Goal: Task Accomplishment & Management: Complete application form

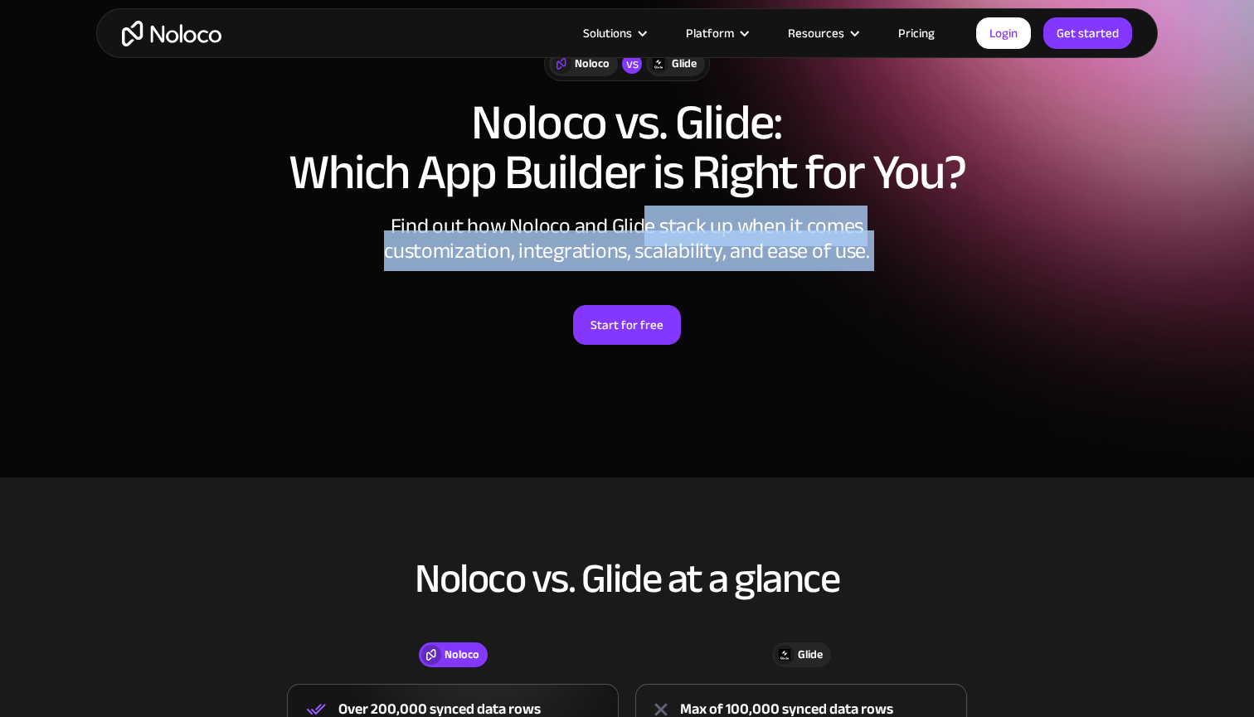
click at [723, 279] on div "Noloco vs Glide Noloco vs. Glide: Which App Builder is Right for You? Find out …" at bounding box center [626, 212] width 1061 height 365
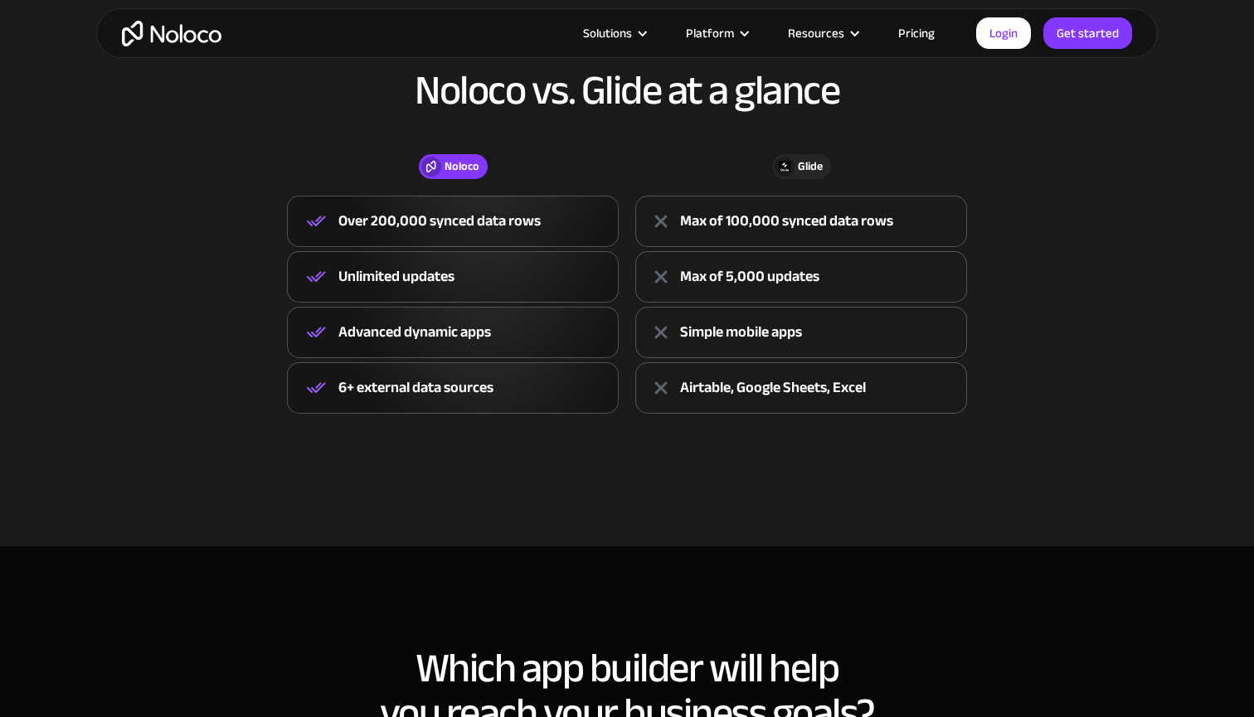
scroll to position [584, 0]
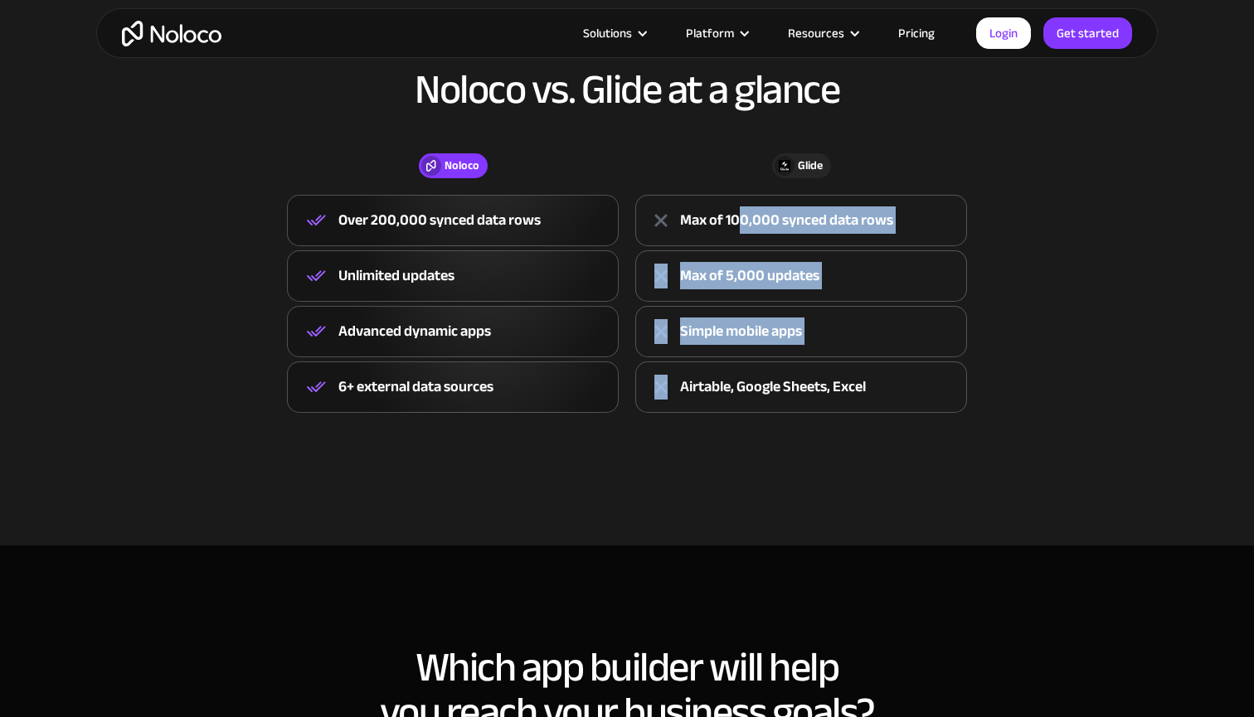
drag, startPoint x: 736, startPoint y: 225, endPoint x: 816, endPoint y: 368, distance: 164.1
click at [819, 368] on div "Glide Max of 100,000 synced data rows Max of 5,000 updates Simple mobile apps A…" at bounding box center [801, 304] width 348 height 218
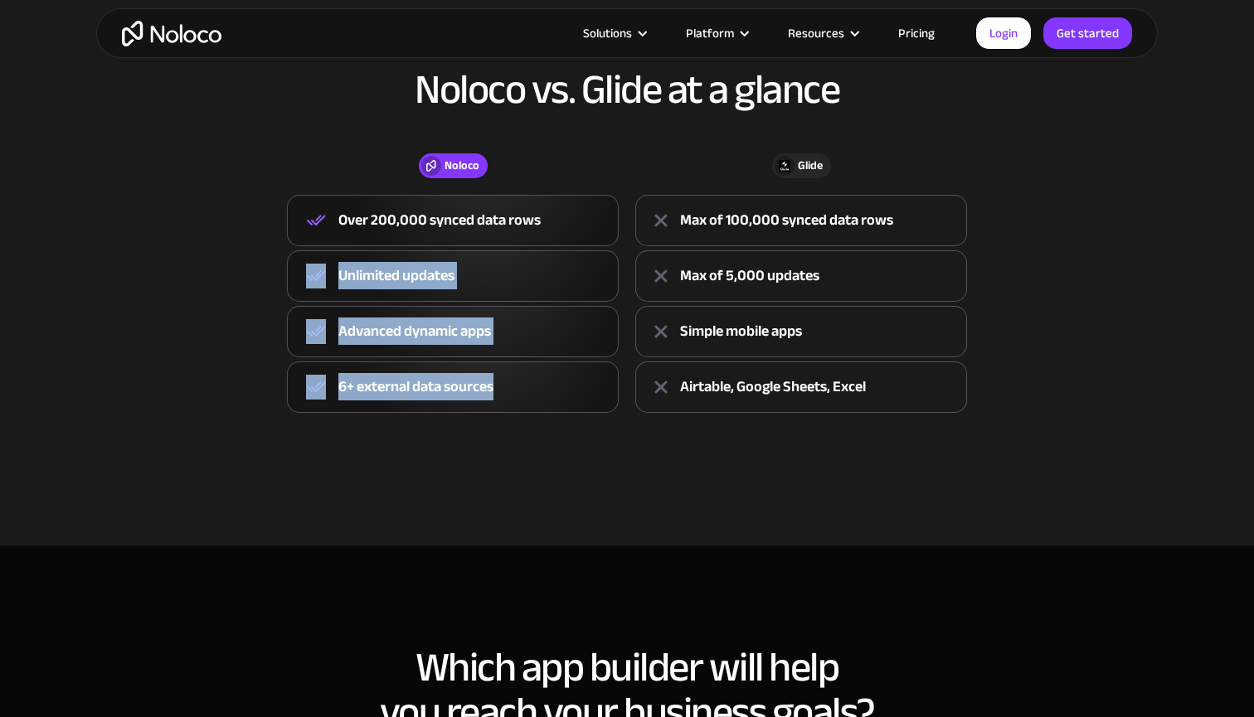
drag, startPoint x: 493, startPoint y: 239, endPoint x: 552, endPoint y: 386, distance: 158.4
click at [552, 386] on div "Noloco Over 200,000 synced data rows Unlimited updates Advanced dynamic apps 6+…" at bounding box center [453, 304] width 348 height 218
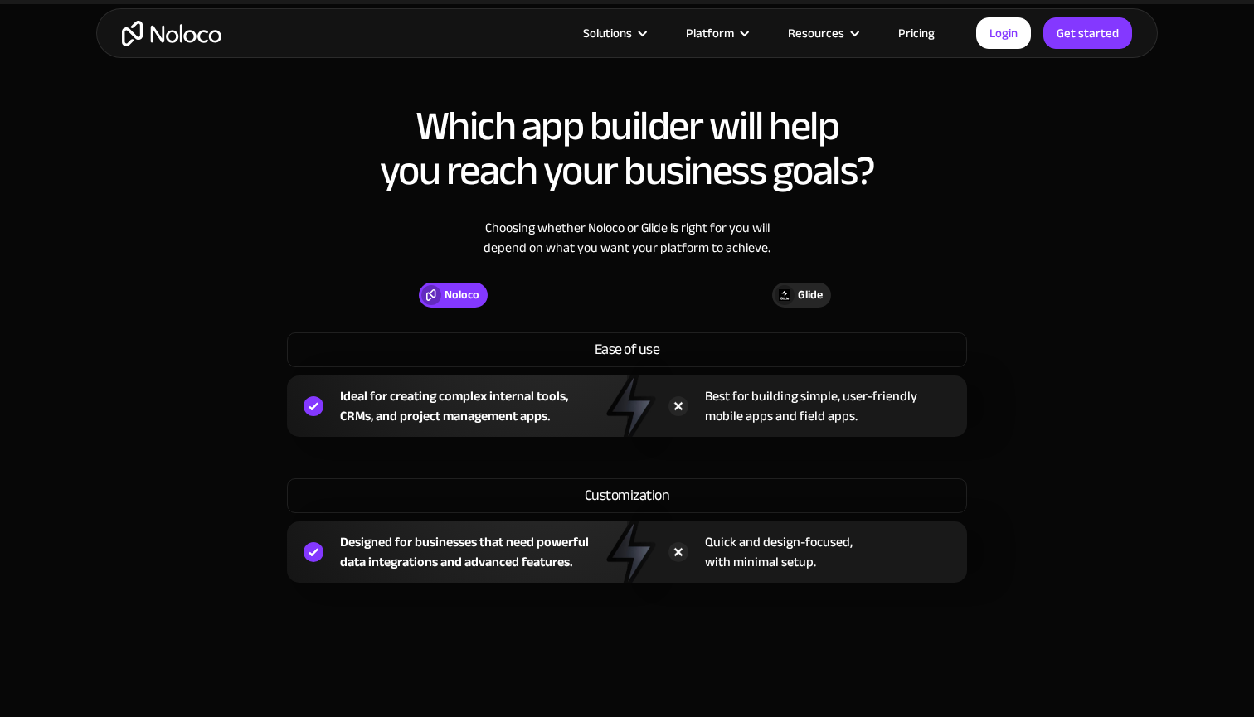
scroll to position [1123, 0]
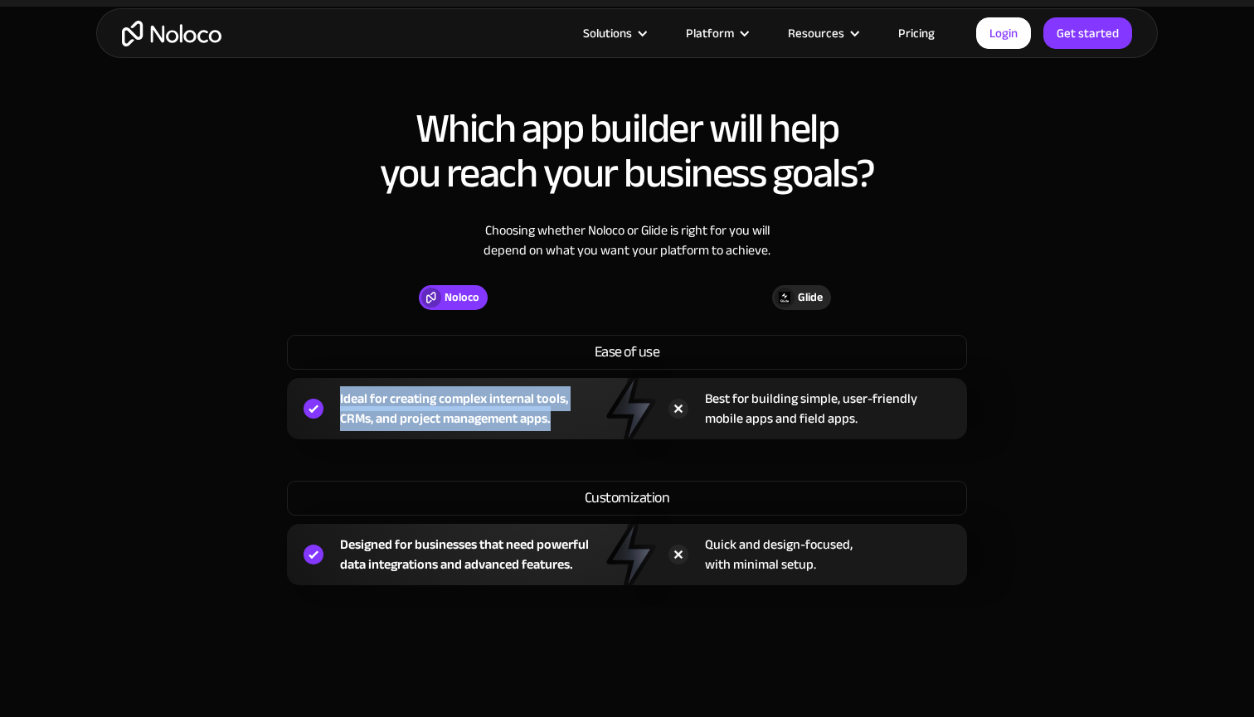
drag, startPoint x: 480, startPoint y: 385, endPoint x: 576, endPoint y: 410, distance: 99.6
click at [576, 410] on div "Ideal for creating complex internal tools, CRMs, and project management apps." at bounding box center [457, 408] width 340 height 61
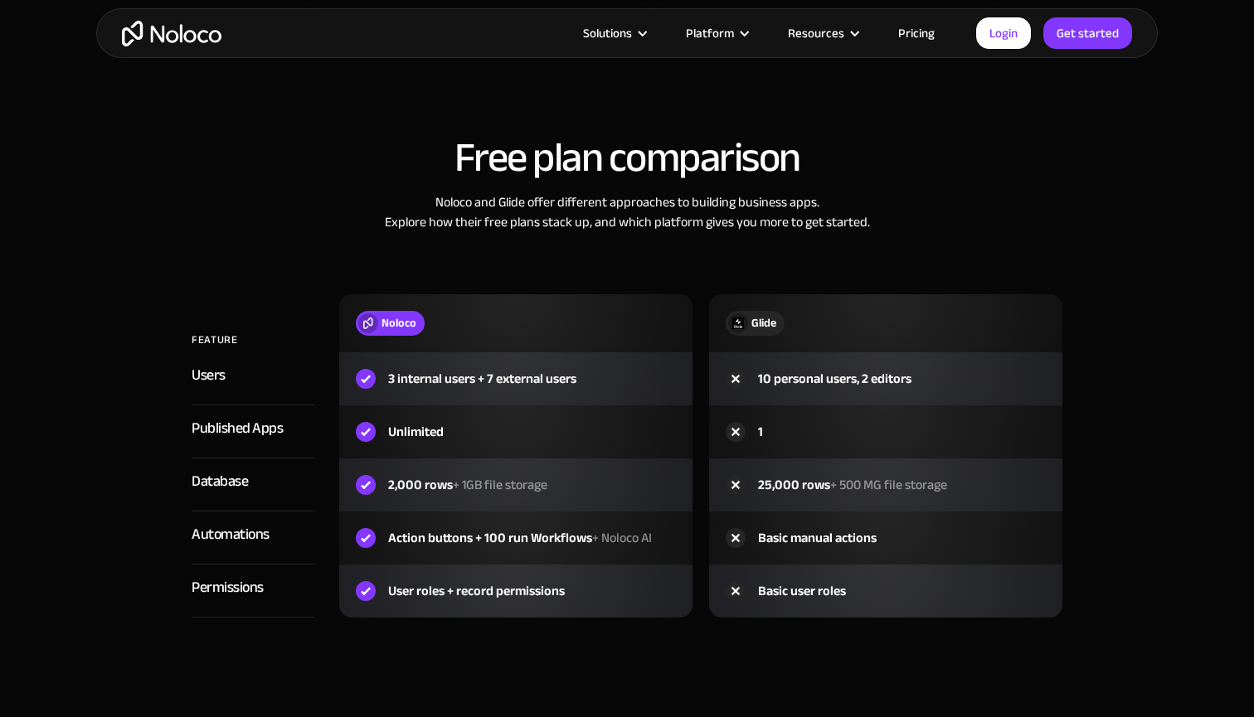
scroll to position [1757, 0]
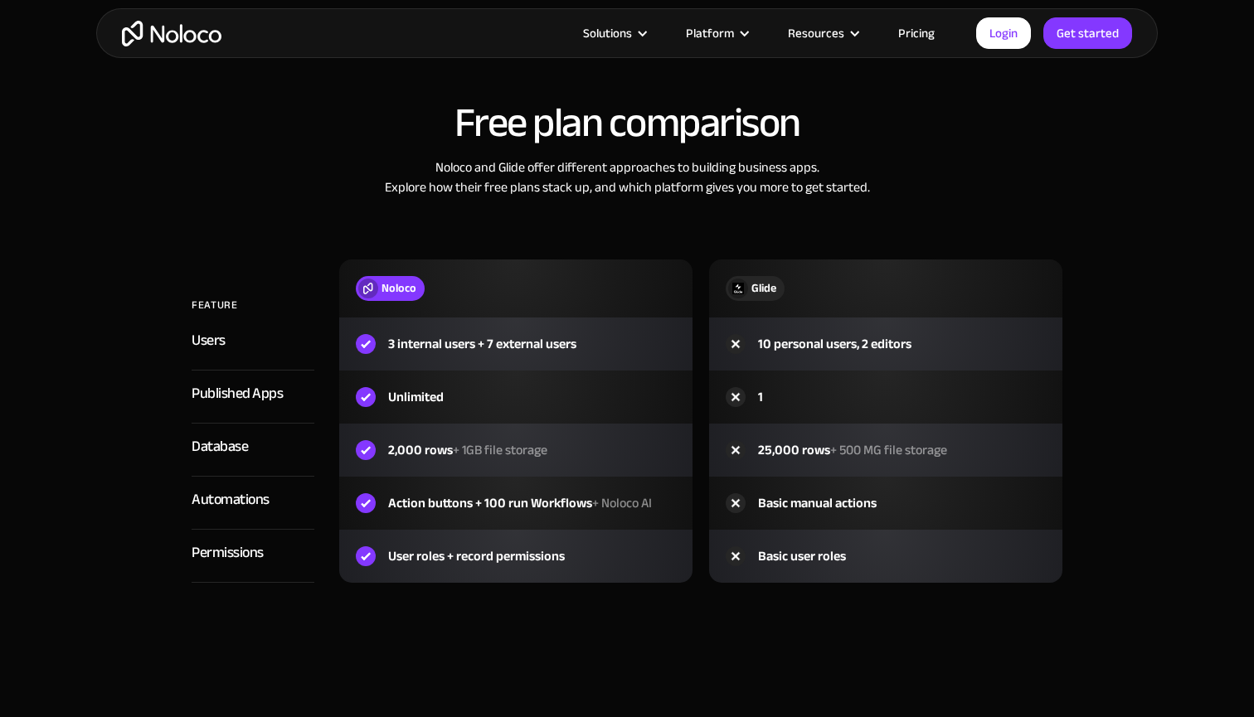
click at [910, 32] on link "Pricing" at bounding box center [916, 33] width 78 height 22
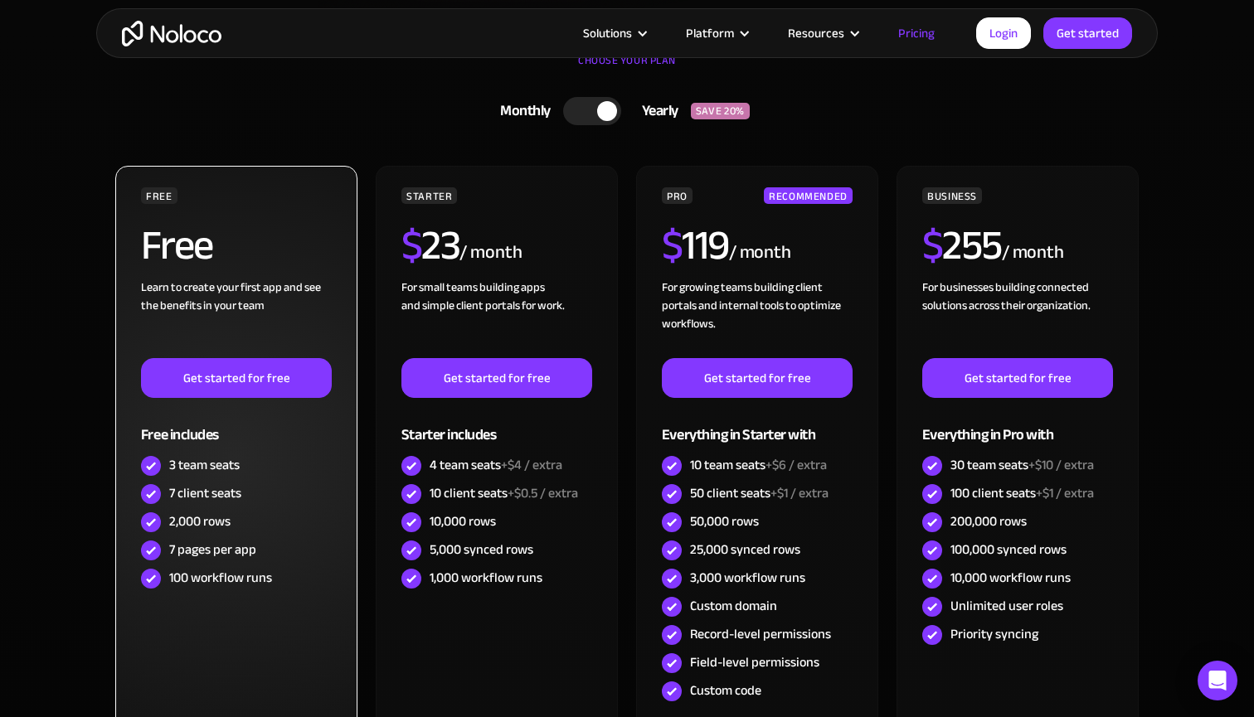
scroll to position [502, 0]
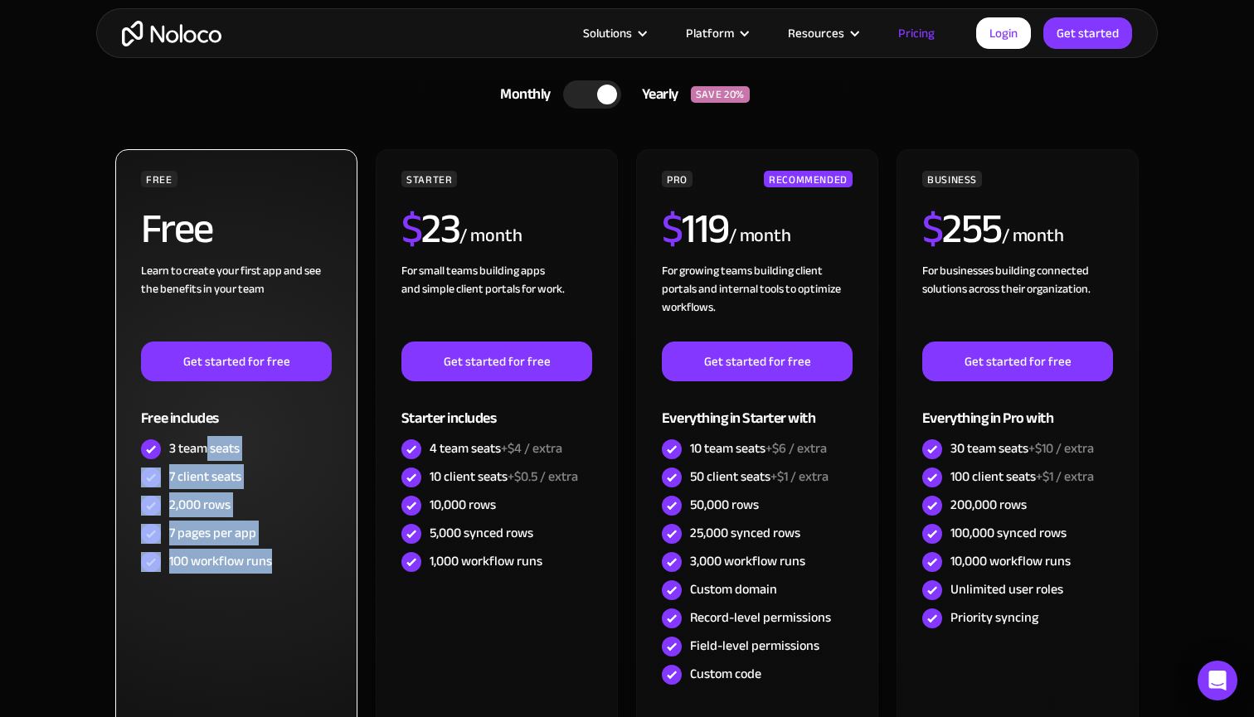
drag, startPoint x: 204, startPoint y: 444, endPoint x: 323, endPoint y: 566, distance: 170.1
click at [323, 566] on div "FREE Free Learn to create your first app and see the benefits in your team ‍ Ge…" at bounding box center [236, 373] width 191 height 405
click at [292, 362] on link "Get started for free" at bounding box center [236, 362] width 191 height 40
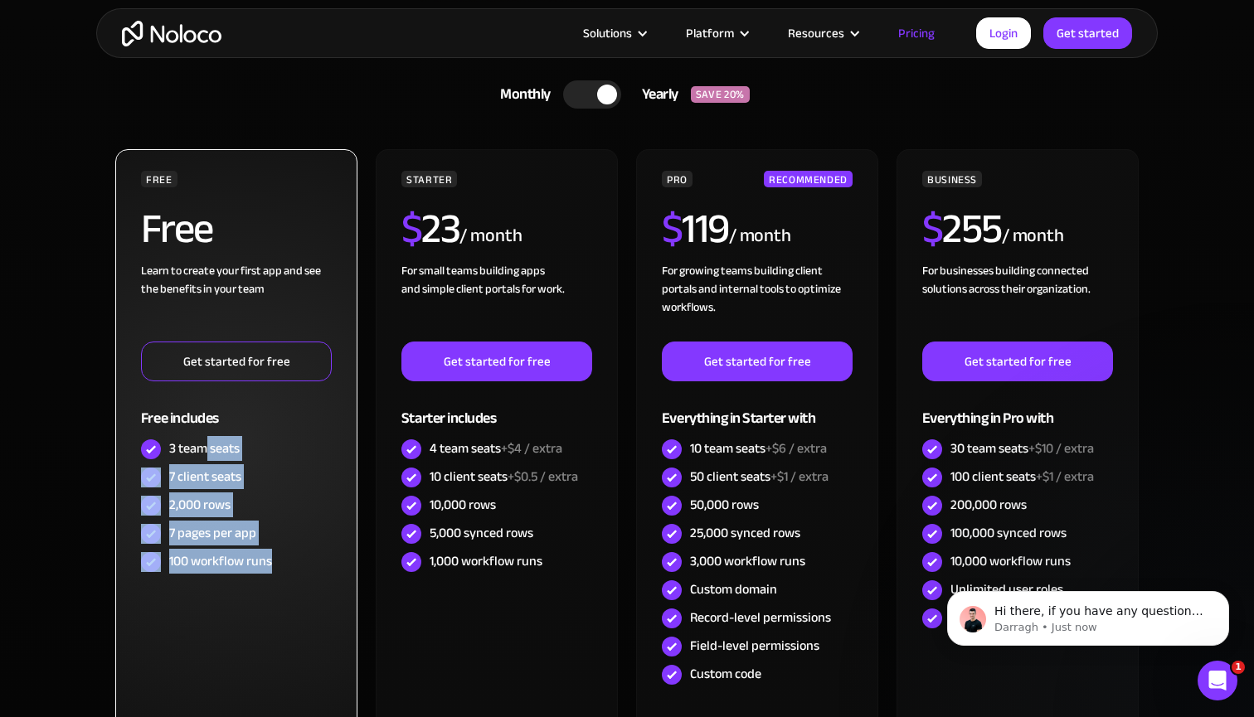
scroll to position [0, 0]
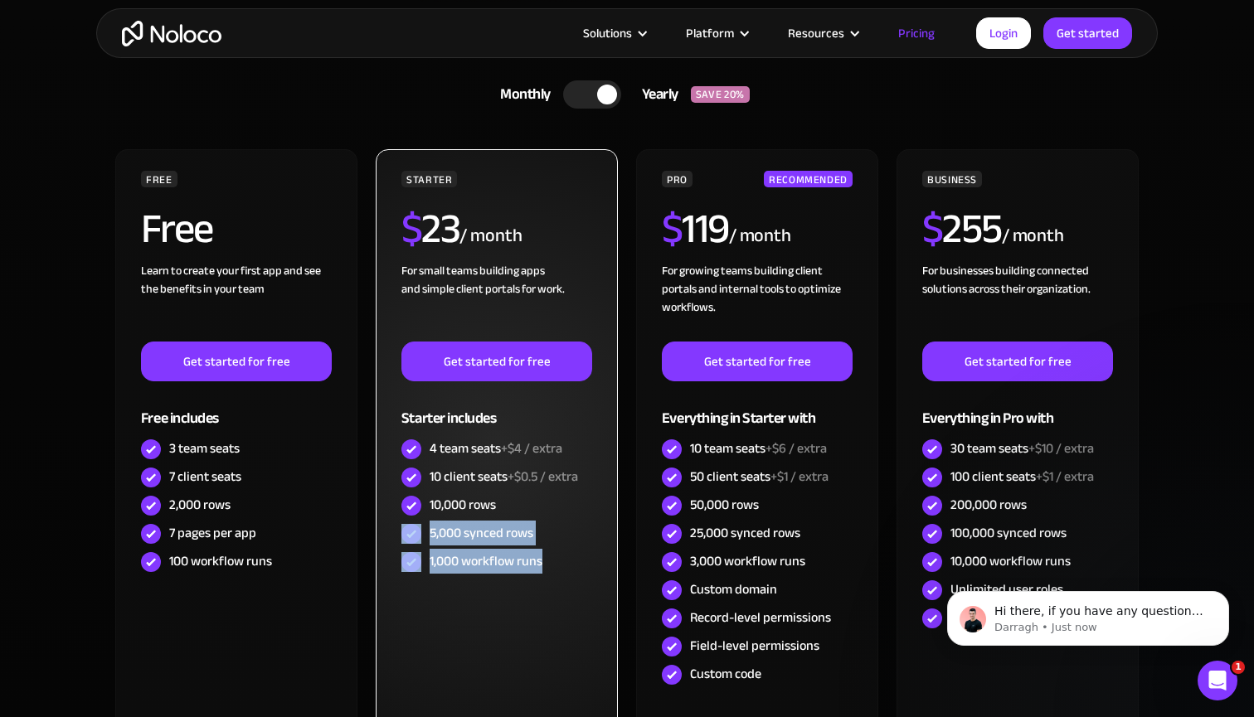
drag, startPoint x: 547, startPoint y: 575, endPoint x: 524, endPoint y: 504, distance: 74.2
click at [524, 504] on div "STARTER $ 23 / month For small teams building apps and simple client portals fo…" at bounding box center [496, 373] width 191 height 405
click at [524, 504] on div "10,000 rows" at bounding box center [496, 506] width 191 height 28
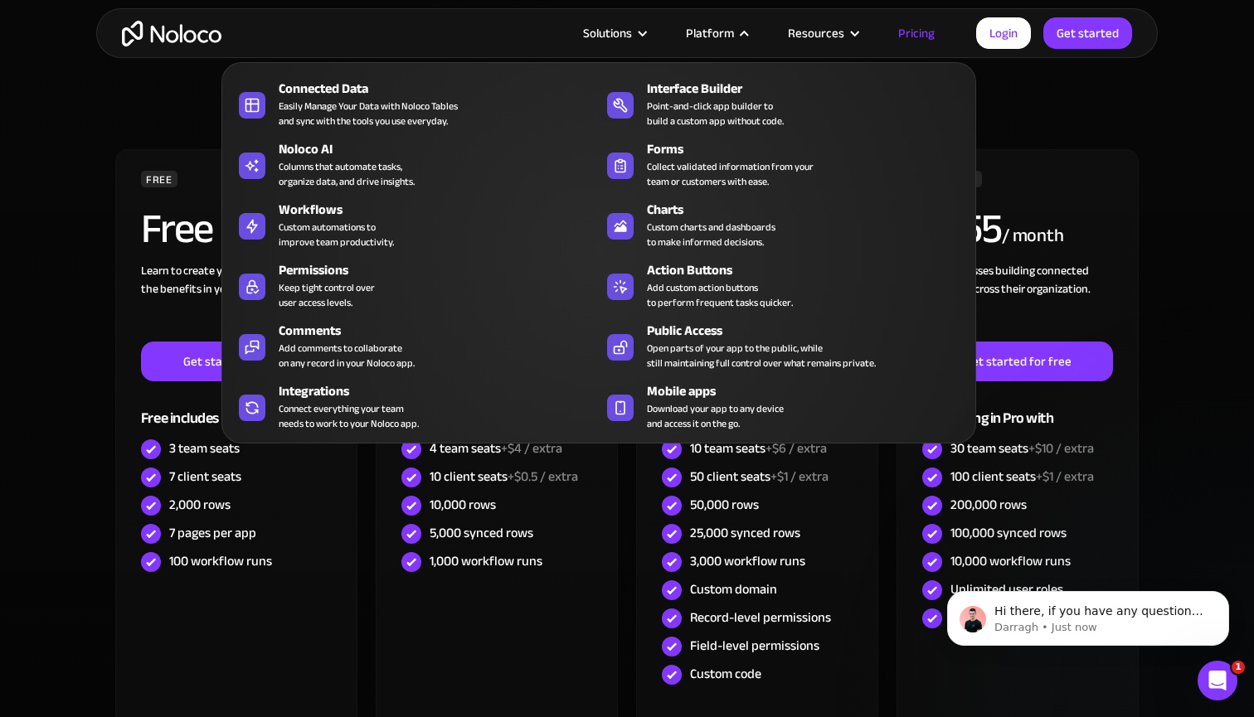
click at [711, 34] on div "Platform" at bounding box center [710, 33] width 48 height 22
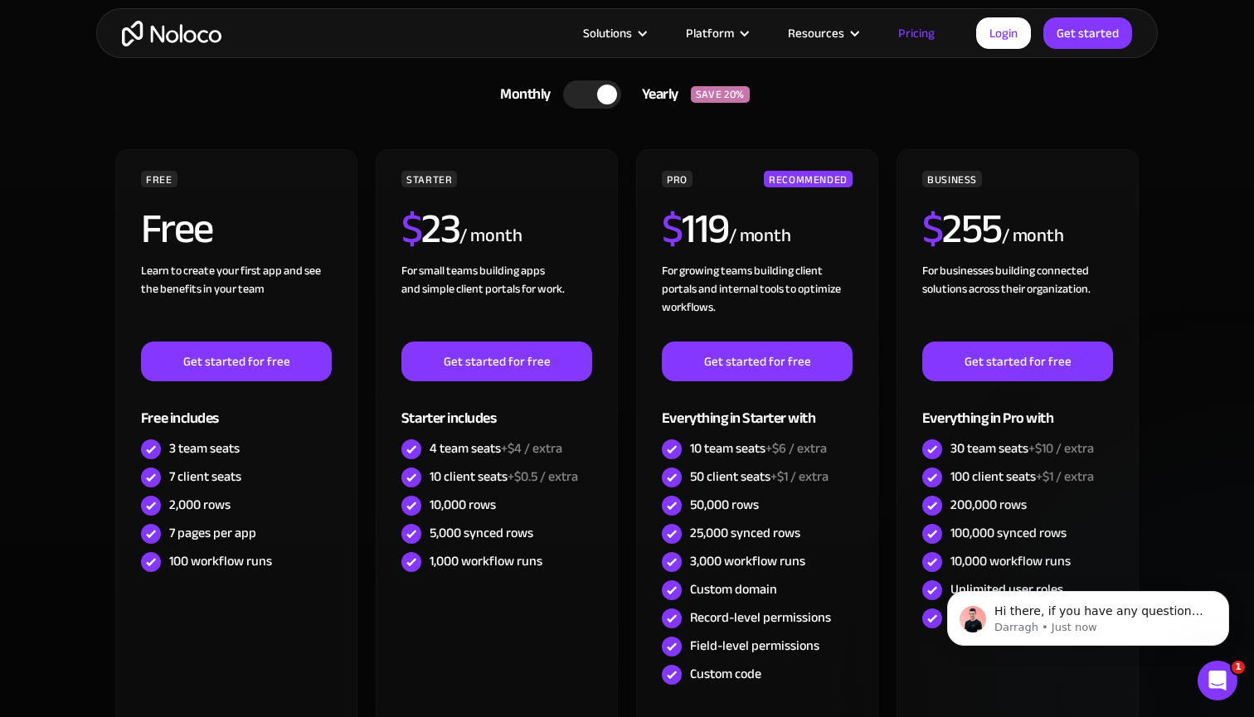
click at [711, 34] on div "Platform" at bounding box center [710, 33] width 48 height 22
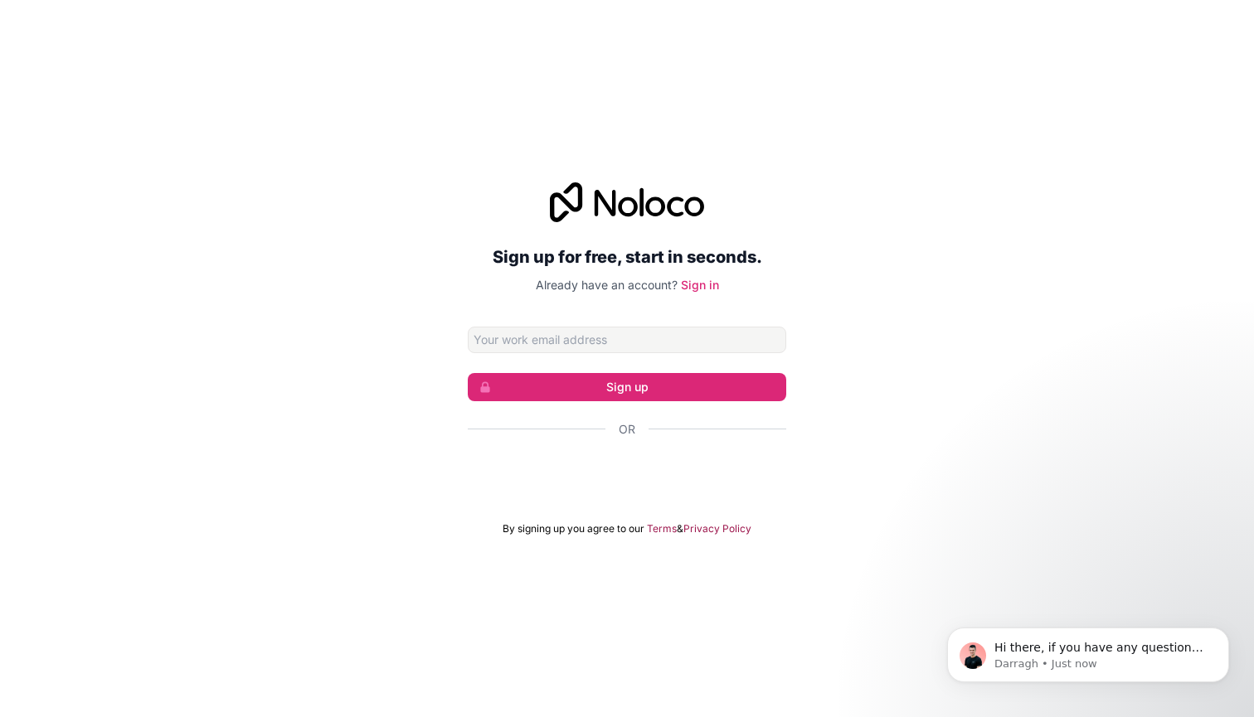
click at [797, 317] on div "Sign up for free, start in seconds. Already have an account? Sign in Sign up Or…" at bounding box center [627, 359] width 1254 height 400
click at [617, 481] on div "Google ile oturum açın. Yeni sekmede açılır" at bounding box center [627, 474] width 318 height 36
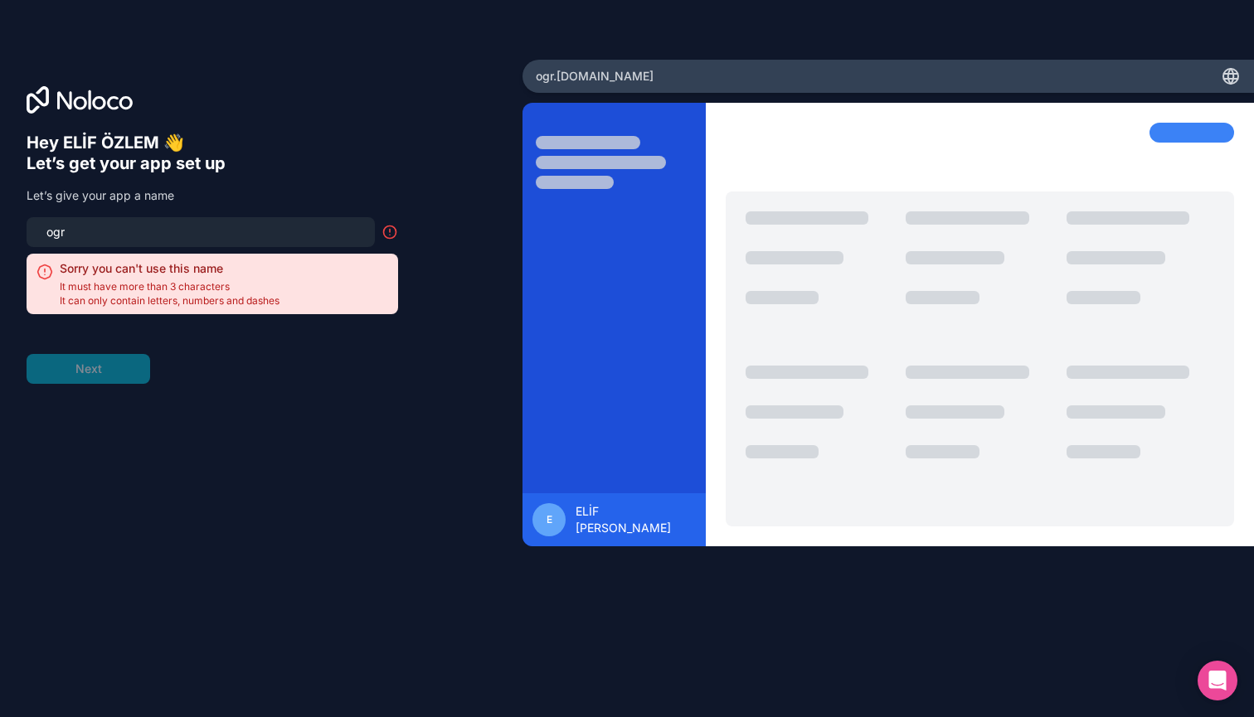
click at [324, 235] on input "ogr" at bounding box center [200, 232] width 328 height 23
type input "e"
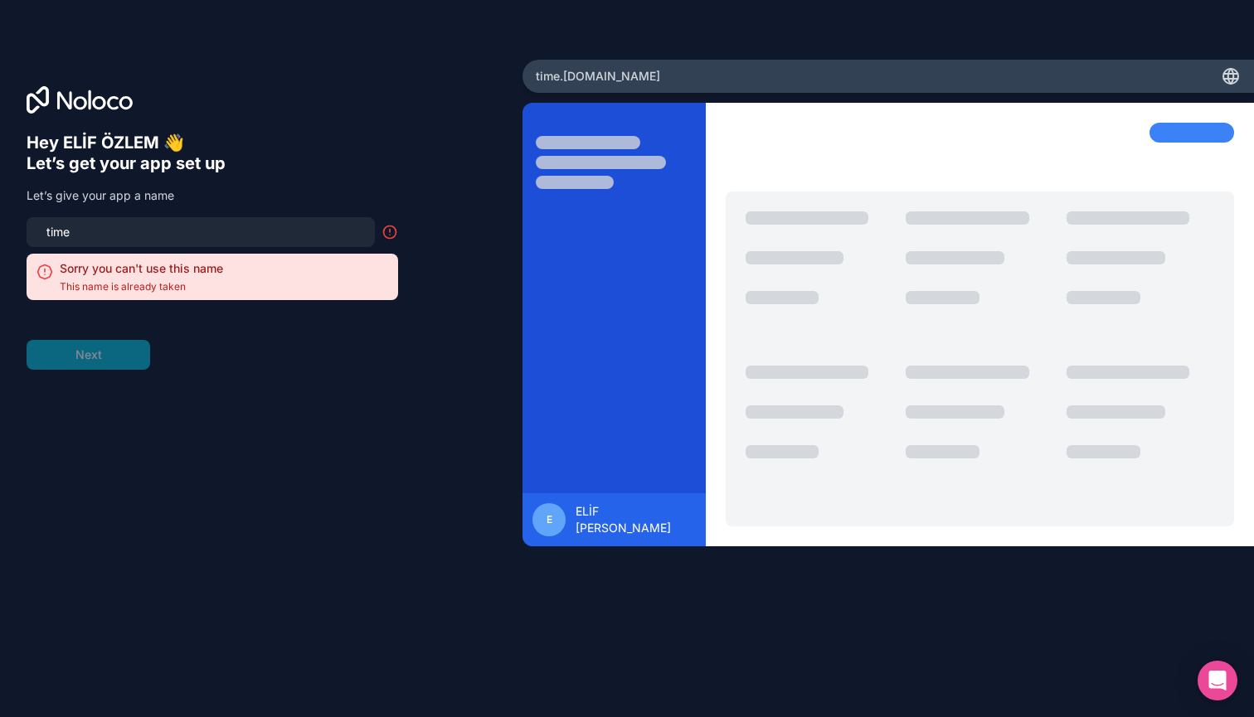
click at [328, 437] on div "Hey ELİF ÖZLEM 👋 Let’s get your app set up Let’s give your app a name time Sorr…" at bounding box center [261, 382] width 469 height 498
click at [309, 221] on input "time" at bounding box center [200, 232] width 328 height 23
click at [309, 229] on input "time" at bounding box center [200, 232] width 328 height 23
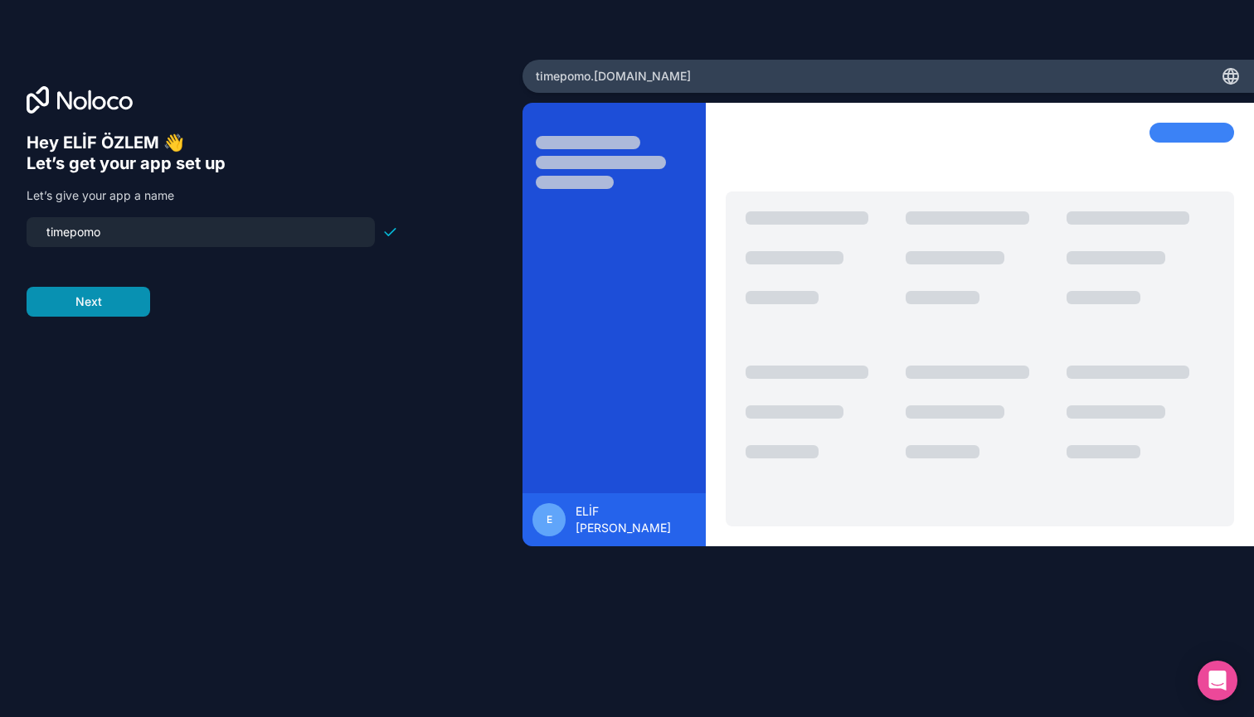
type input "timepomo"
click at [128, 304] on button "Next" at bounding box center [89, 302] width 124 height 30
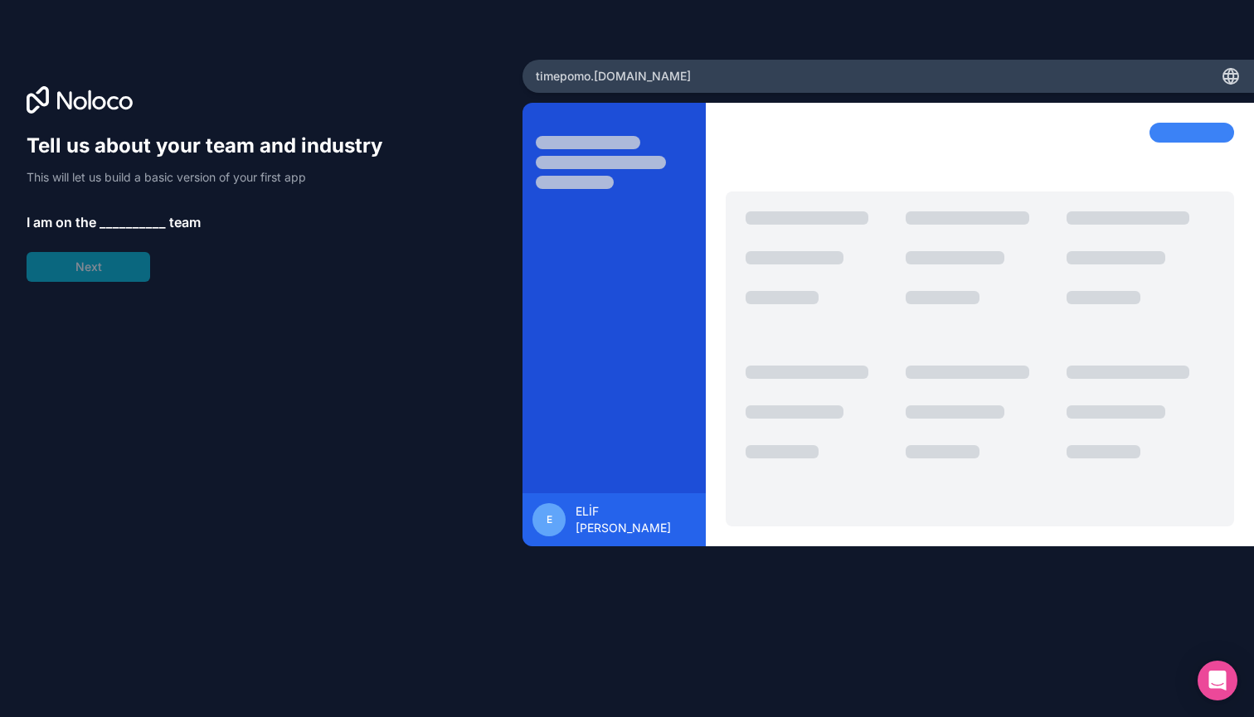
click at [129, 218] on span "__________" at bounding box center [133, 222] width 66 height 20
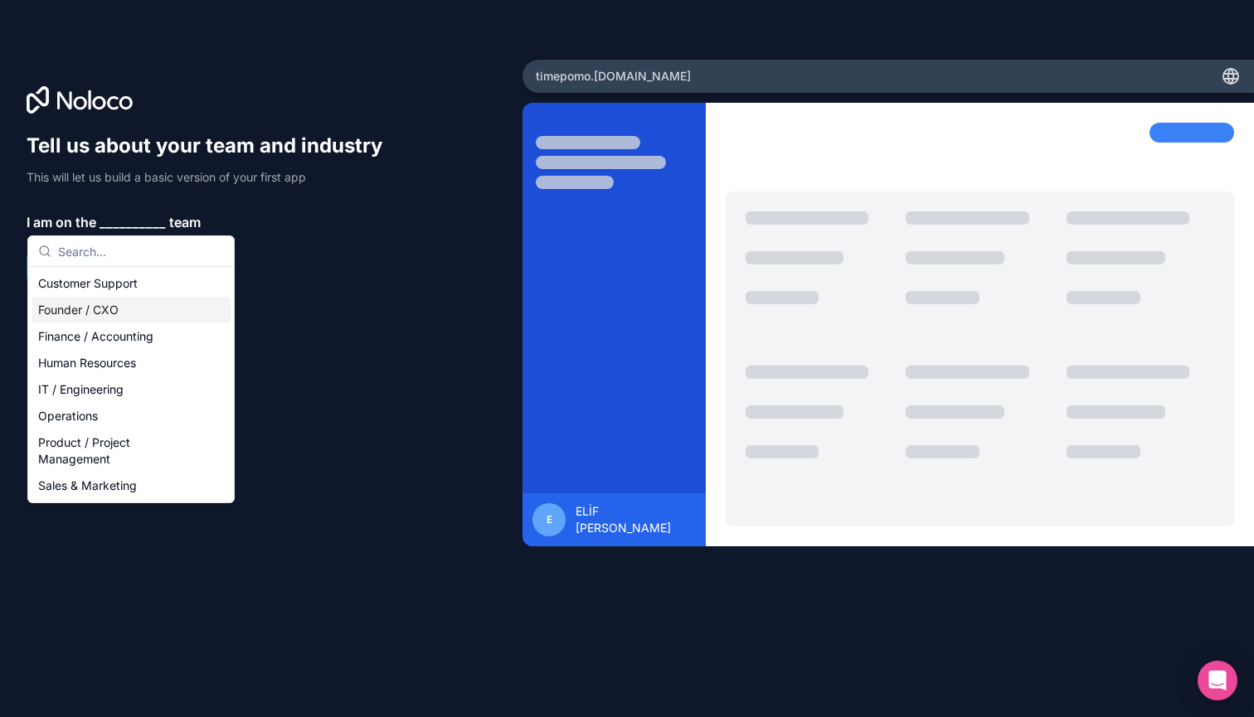
click at [95, 314] on div "Founder / CXO" at bounding box center [131, 310] width 199 height 27
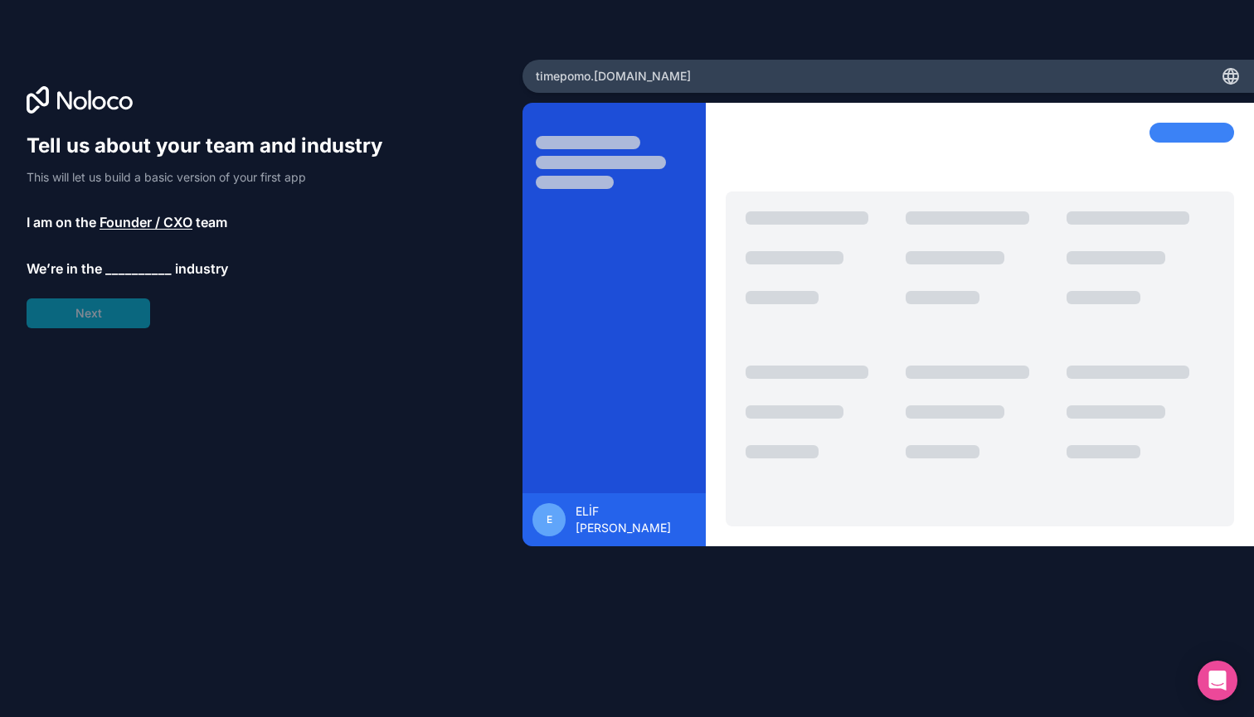
click at [115, 277] on span "__________" at bounding box center [138, 269] width 66 height 20
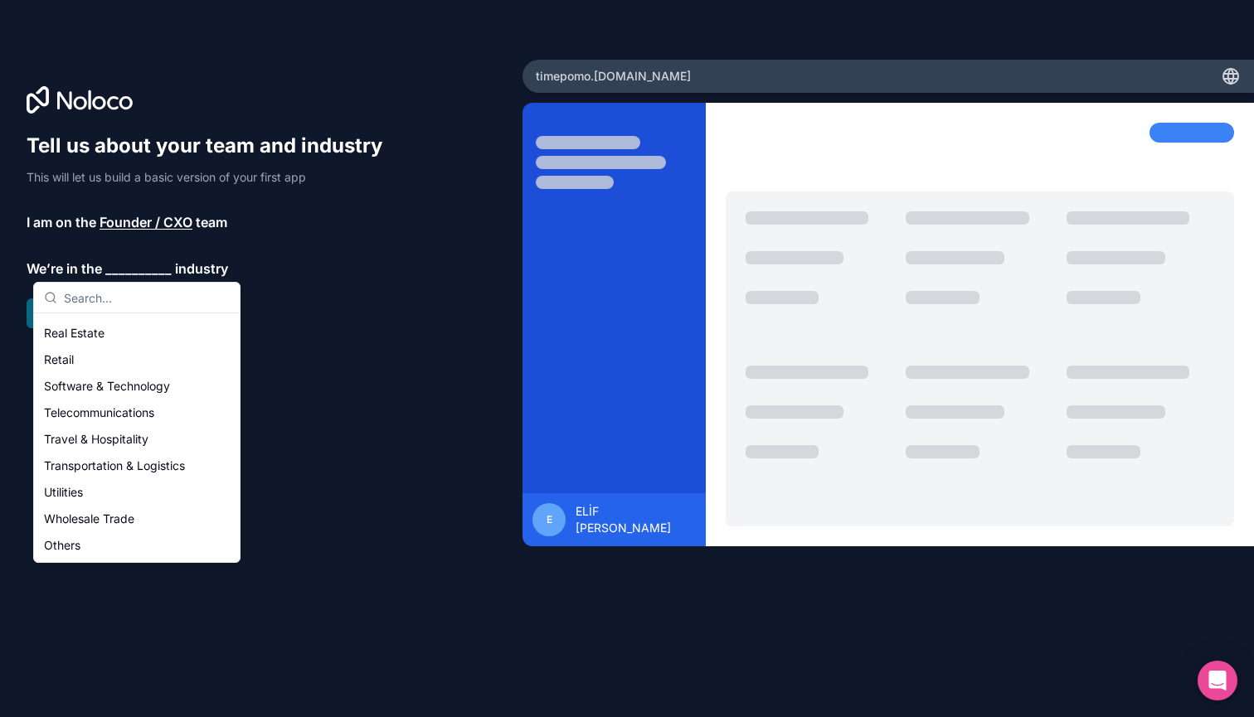
scroll to position [342, 0]
click at [94, 546] on div "Others" at bounding box center [136, 545] width 199 height 27
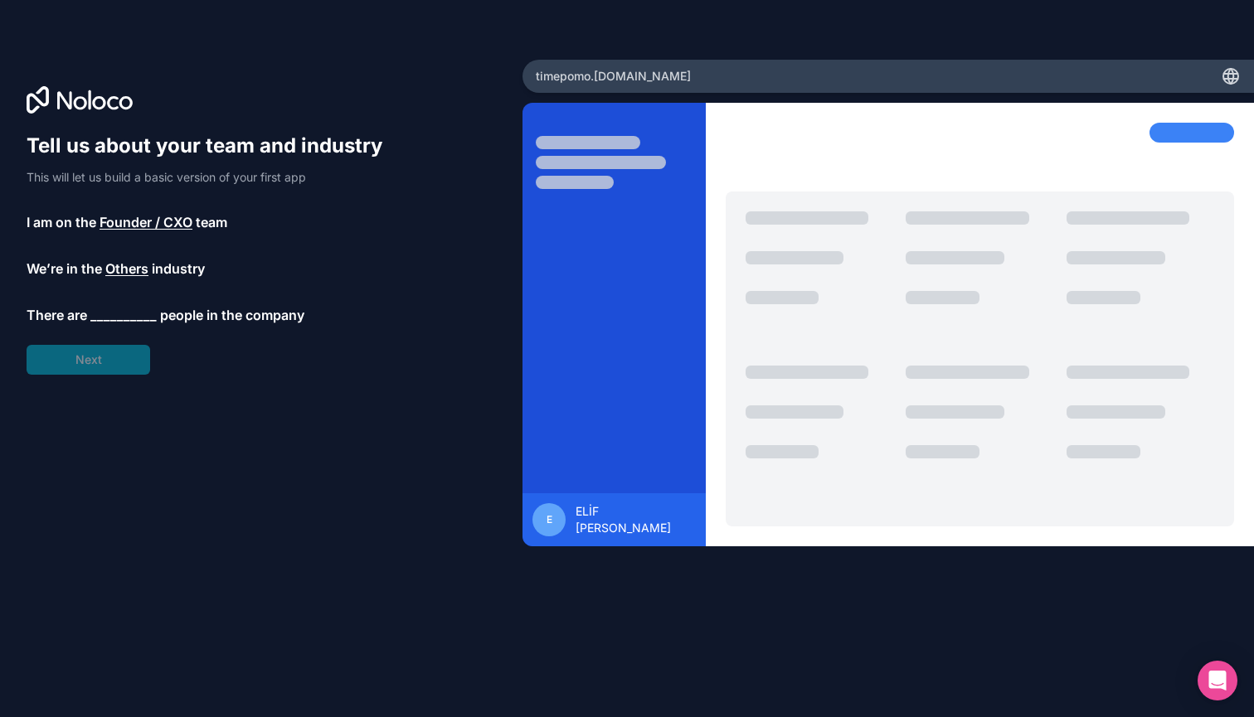
click at [136, 326] on div "Tell us about your team and industry This will let us build a basic version of …" at bounding box center [212, 254] width 371 height 242
click at [134, 316] on span "__________" at bounding box center [123, 315] width 66 height 20
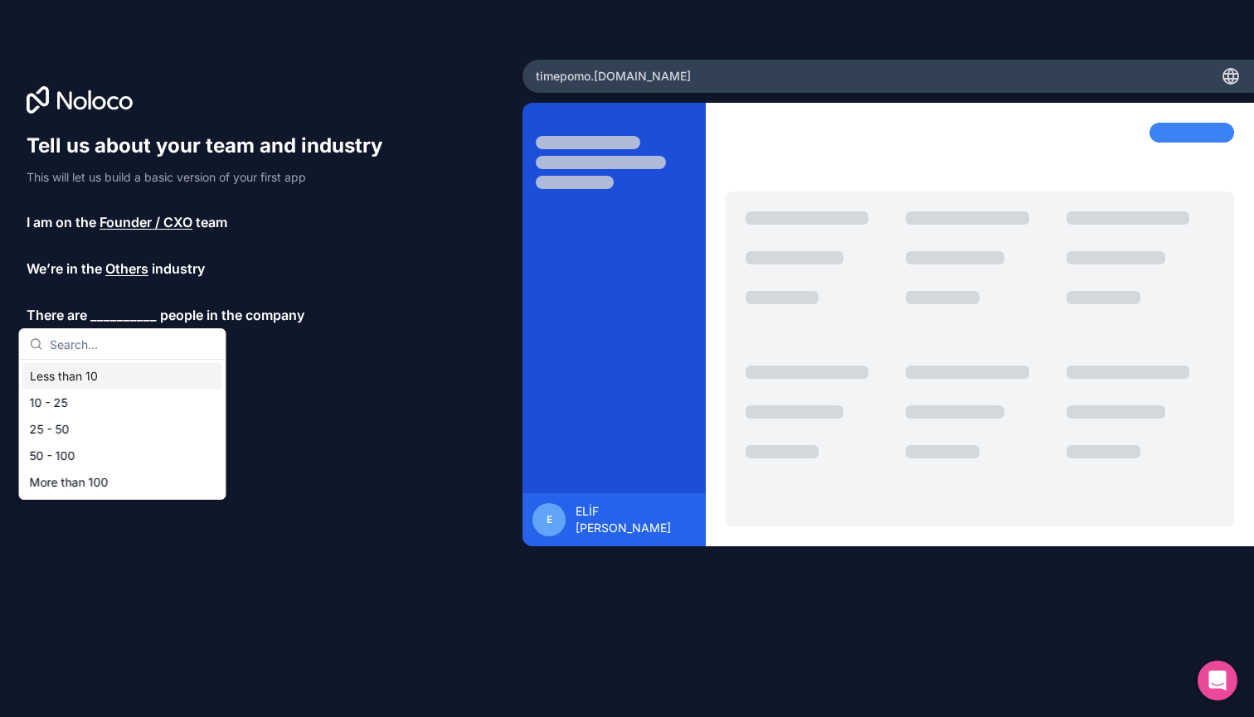
click at [121, 87] on icon at bounding box center [80, 99] width 106 height 27
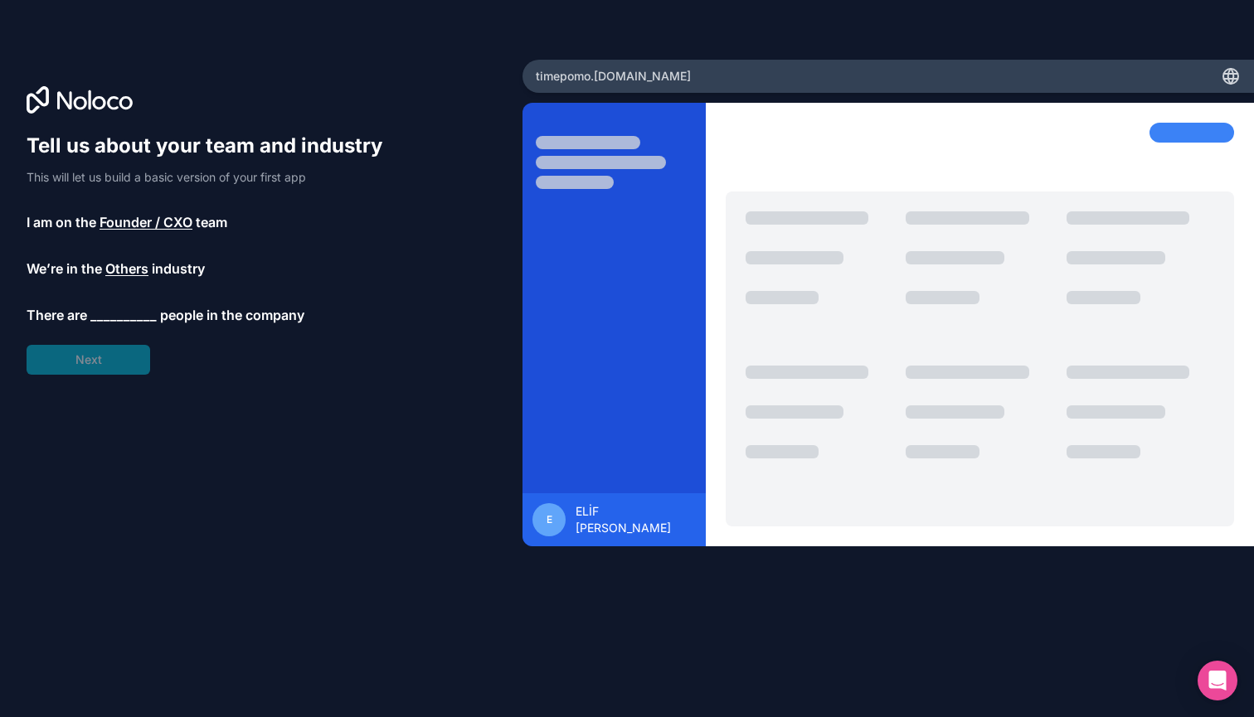
click at [125, 305] on span "__________" at bounding box center [123, 315] width 66 height 20
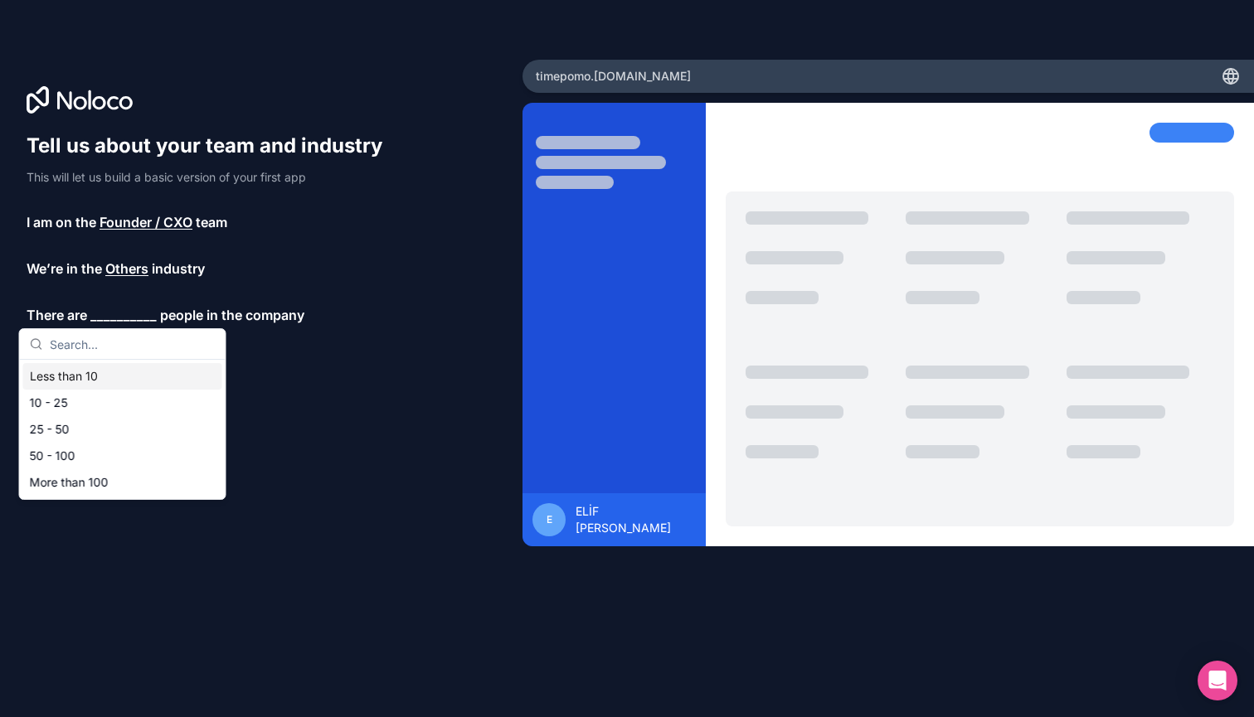
click at [109, 371] on div "Less than 10" at bounding box center [122, 376] width 199 height 27
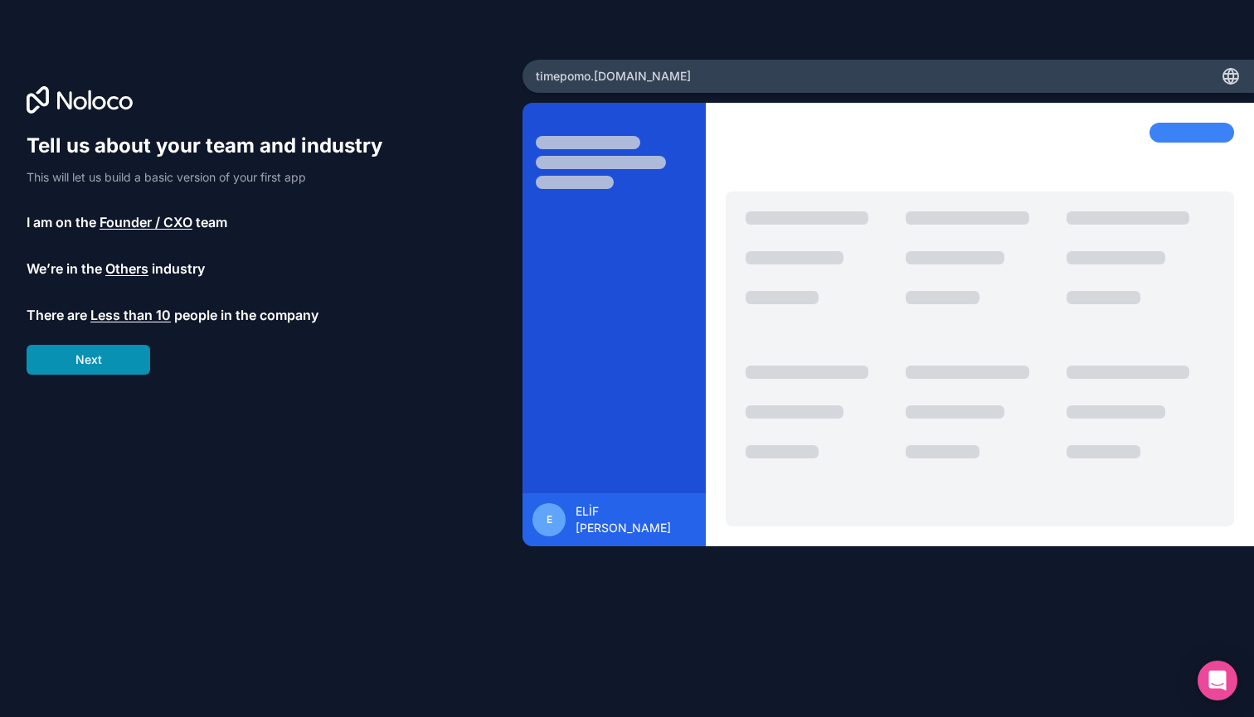
click at [122, 357] on button "Next" at bounding box center [89, 360] width 124 height 30
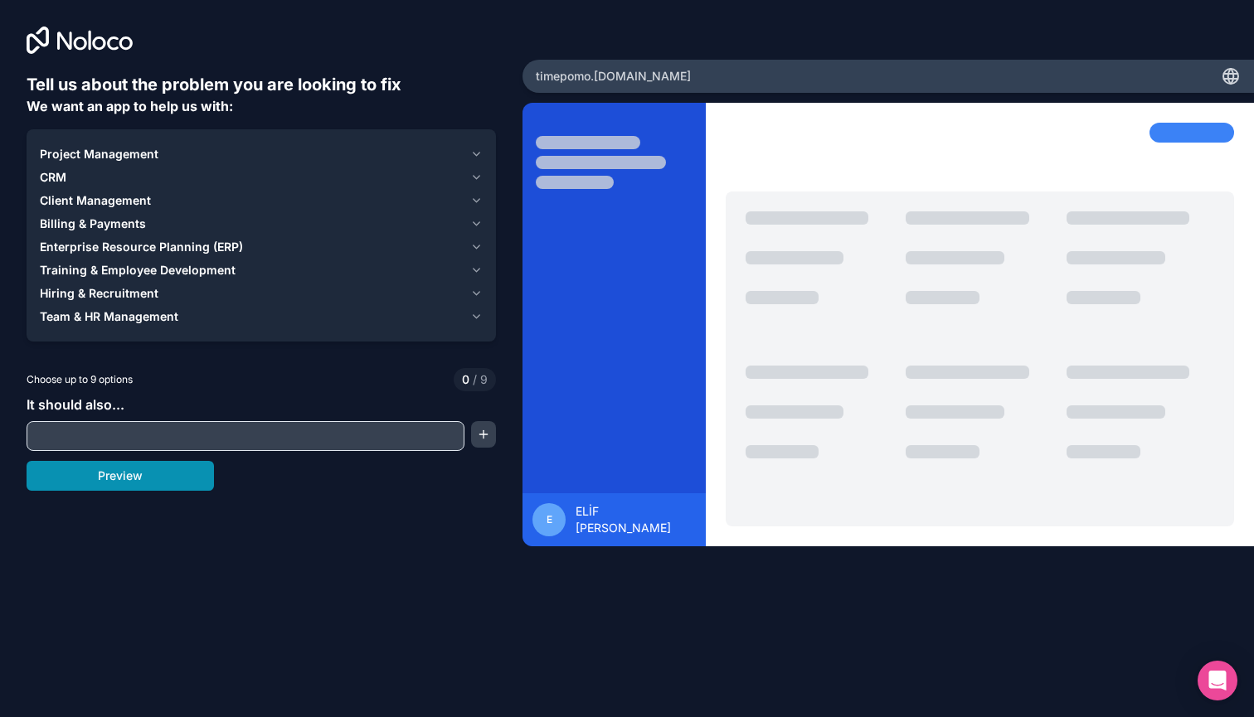
click at [101, 469] on button "Preview" at bounding box center [120, 476] width 187 height 30
click at [75, 153] on span "Project Management" at bounding box center [99, 154] width 119 height 17
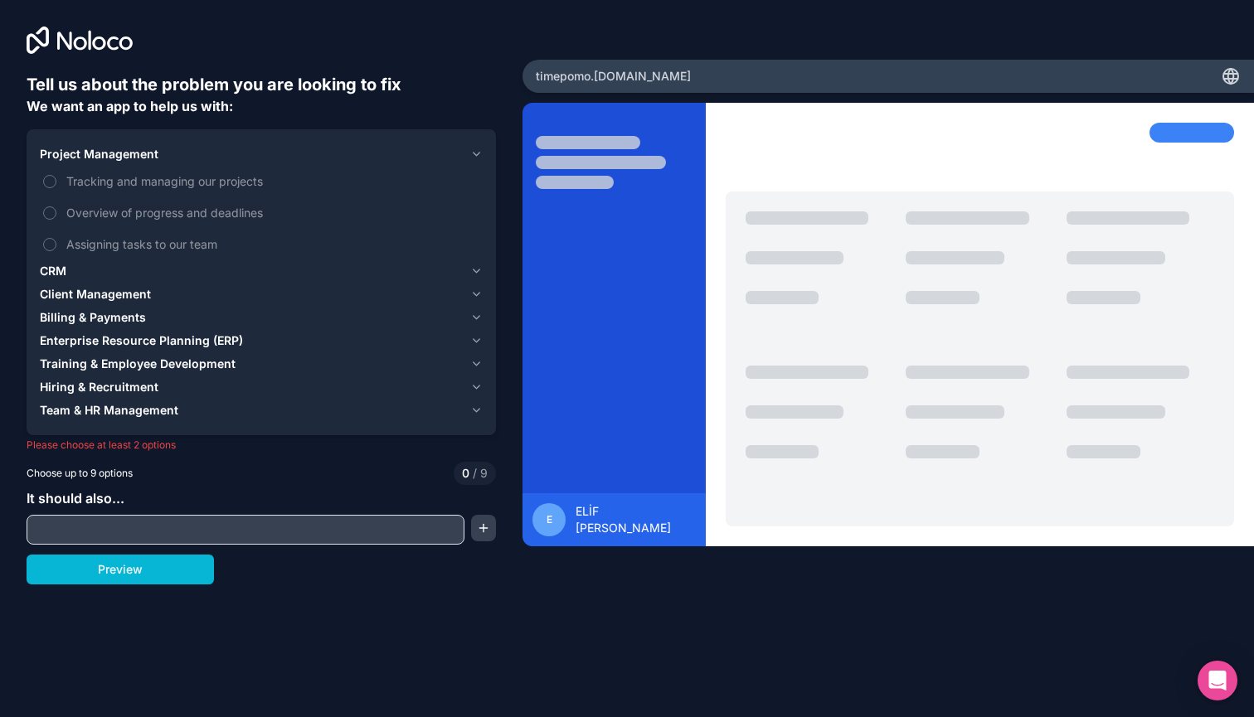
click at [128, 532] on input "text" at bounding box center [246, 529] width 430 height 23
click at [137, 579] on button "Preview" at bounding box center [120, 570] width 187 height 30
click at [221, 191] on label "Tracking and managing our projects" at bounding box center [261, 181] width 443 height 31
click at [56, 188] on button "Tracking and managing our projects" at bounding box center [49, 181] width 13 height 13
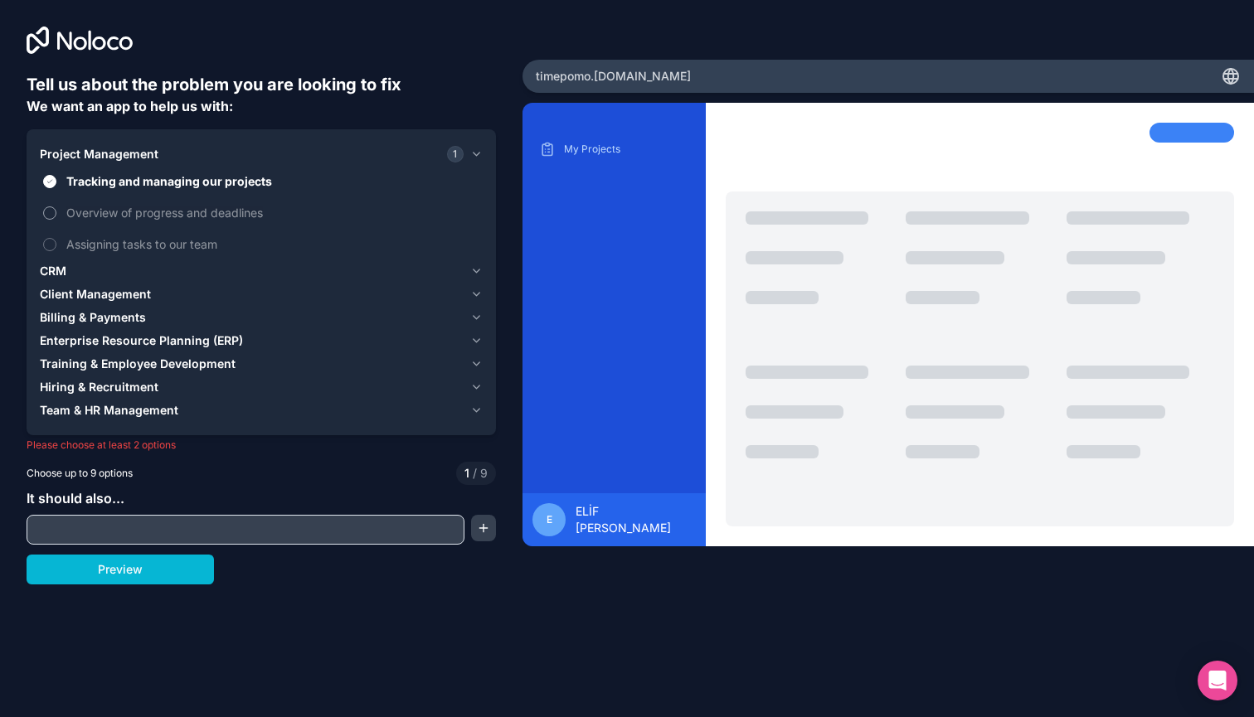
click at [221, 223] on label "Overview of progress and deadlines" at bounding box center [261, 212] width 443 height 31
click at [56, 220] on button "Overview of progress and deadlines" at bounding box center [49, 212] width 13 height 13
click at [216, 240] on span "Assigning tasks to our team" at bounding box center [272, 243] width 413 height 17
click at [56, 240] on button "Assigning tasks to our team" at bounding box center [49, 244] width 13 height 13
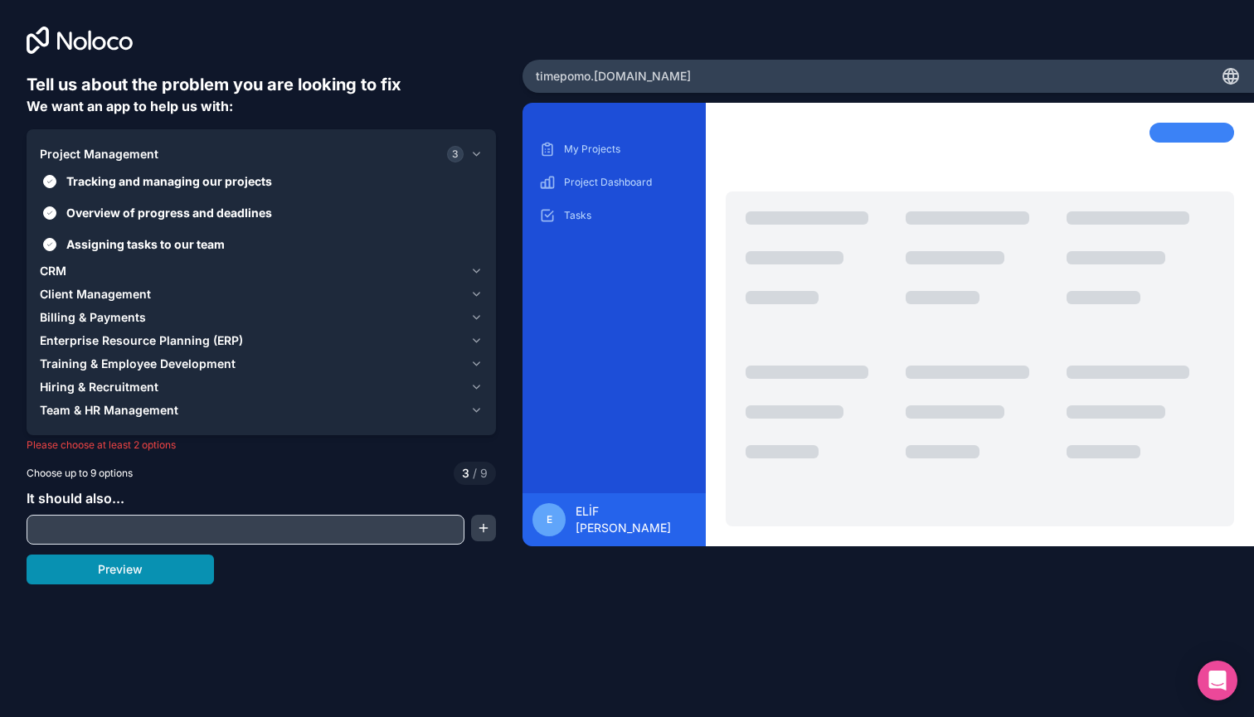
click at [133, 571] on button "Preview" at bounding box center [120, 570] width 187 height 30
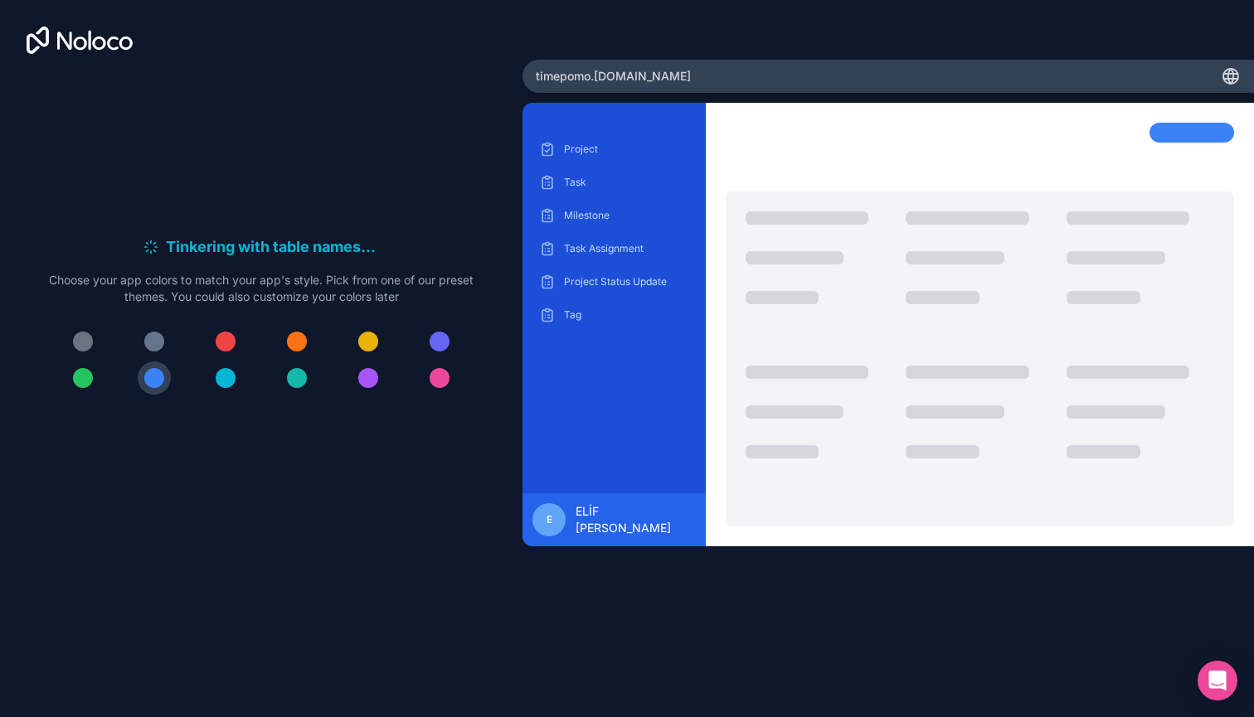
click at [227, 385] on div at bounding box center [226, 378] width 20 height 20
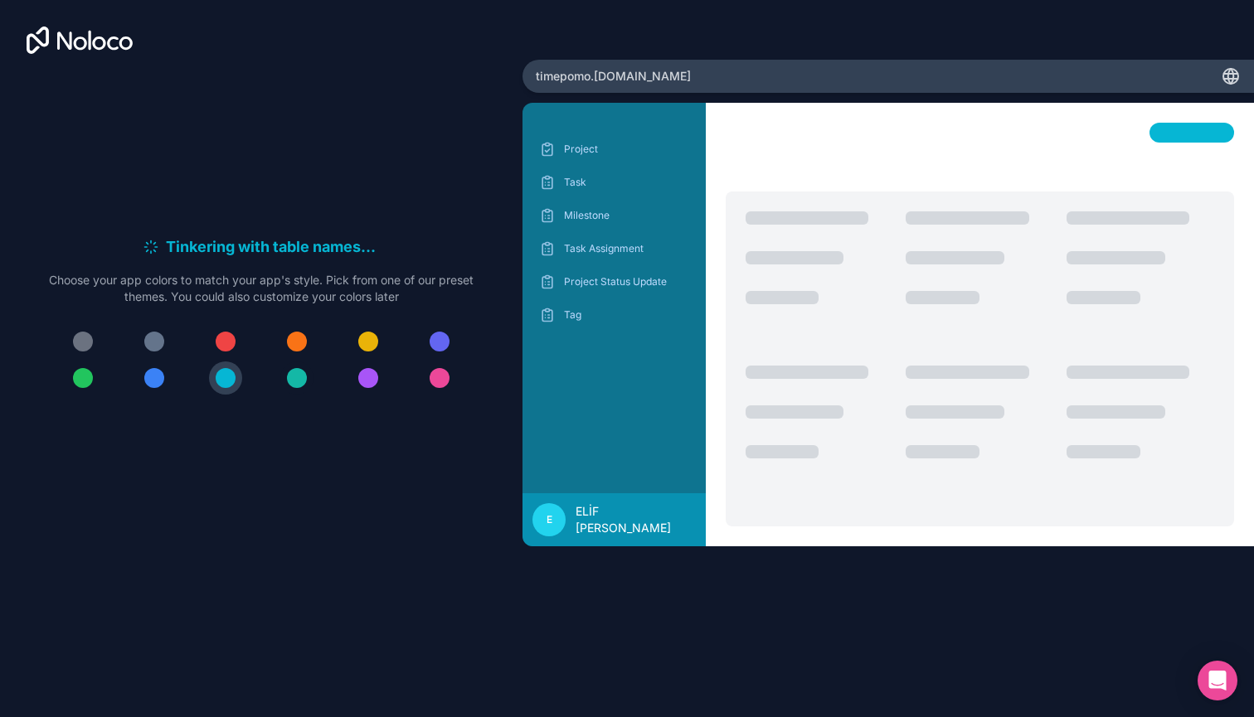
click at [306, 382] on div at bounding box center [297, 378] width 20 height 20
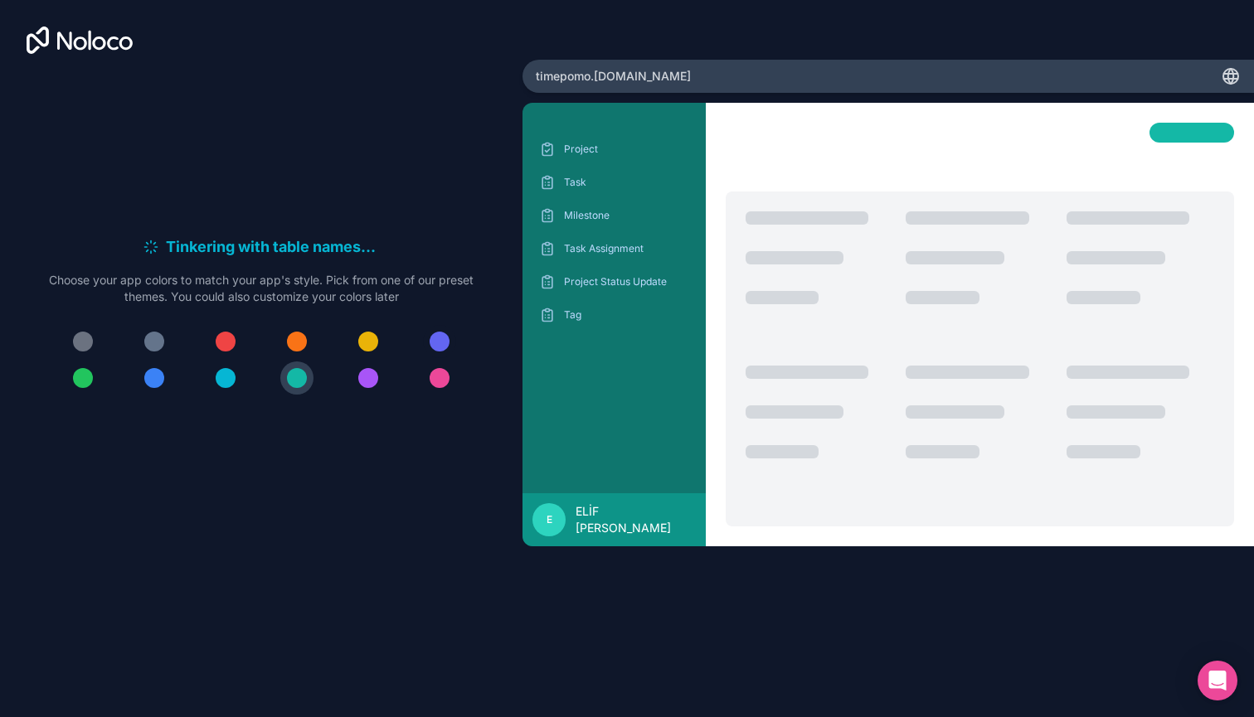
click at [440, 344] on div at bounding box center [440, 342] width 20 height 20
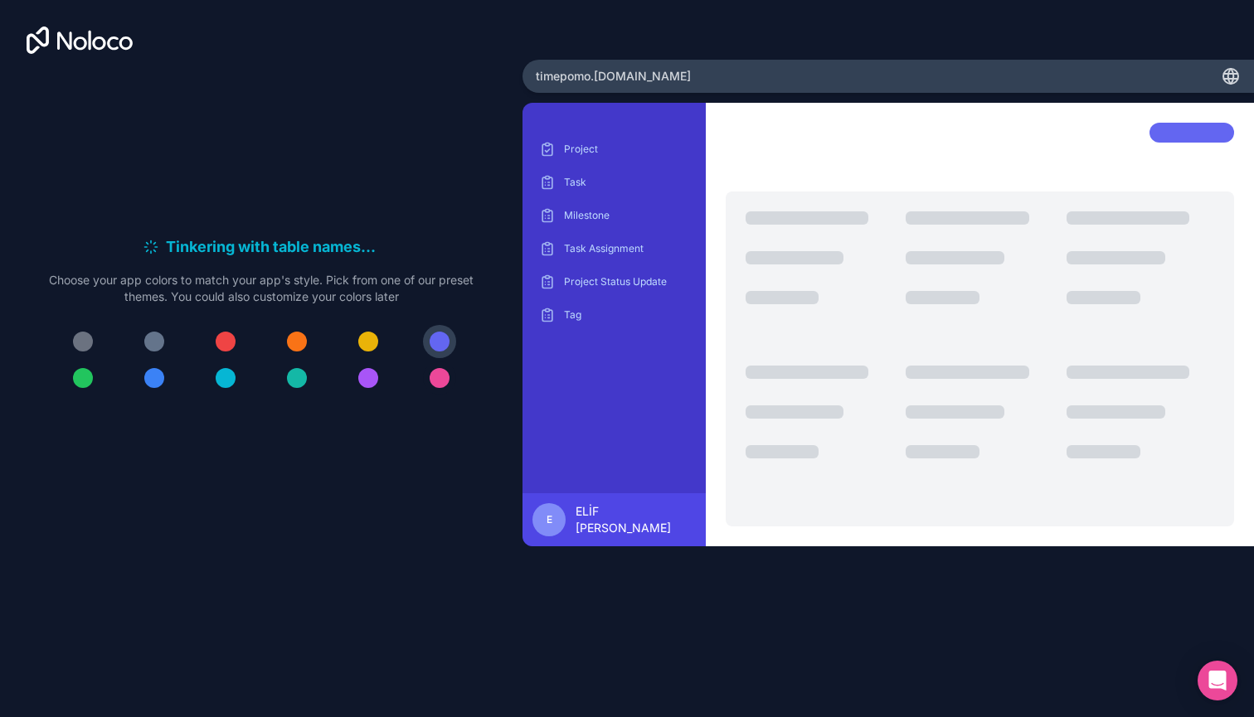
click at [440, 391] on button at bounding box center [439, 378] width 33 height 33
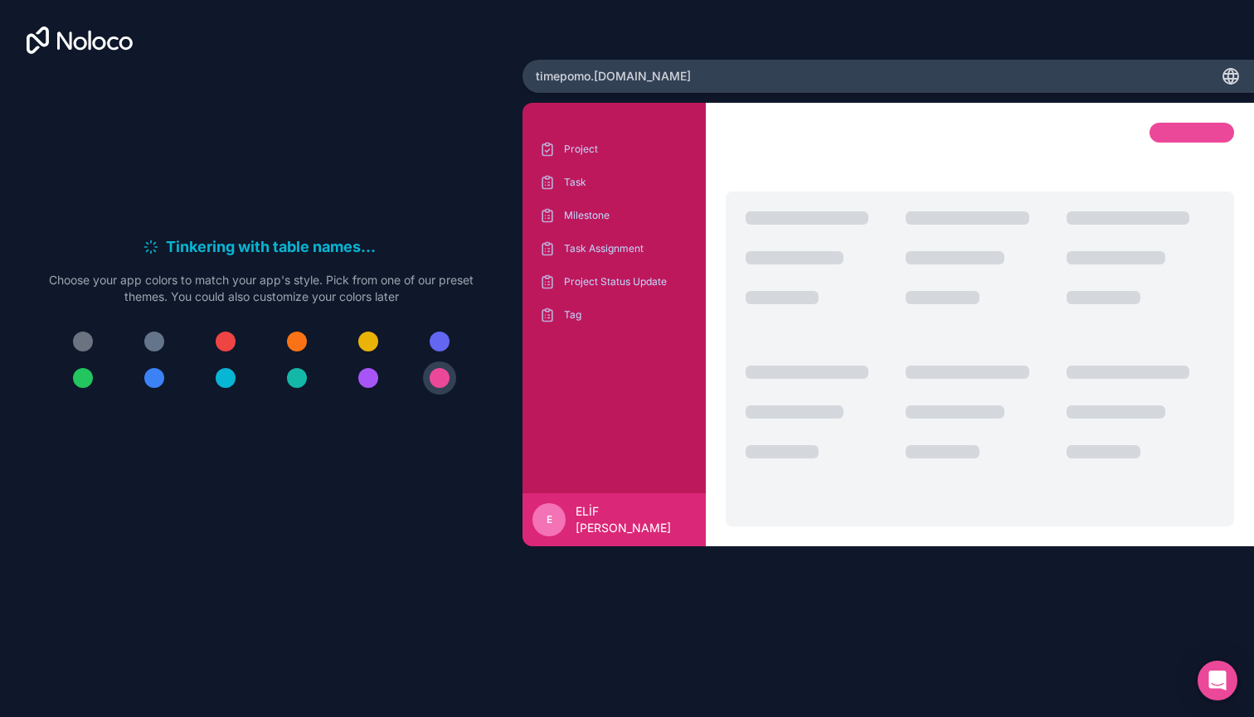
click at [352, 405] on div "Tinkering with table names . . . Meanwhile, let's personalize it! Choose your a…" at bounding box center [261, 321] width 425 height 172
click at [364, 380] on div at bounding box center [368, 378] width 20 height 20
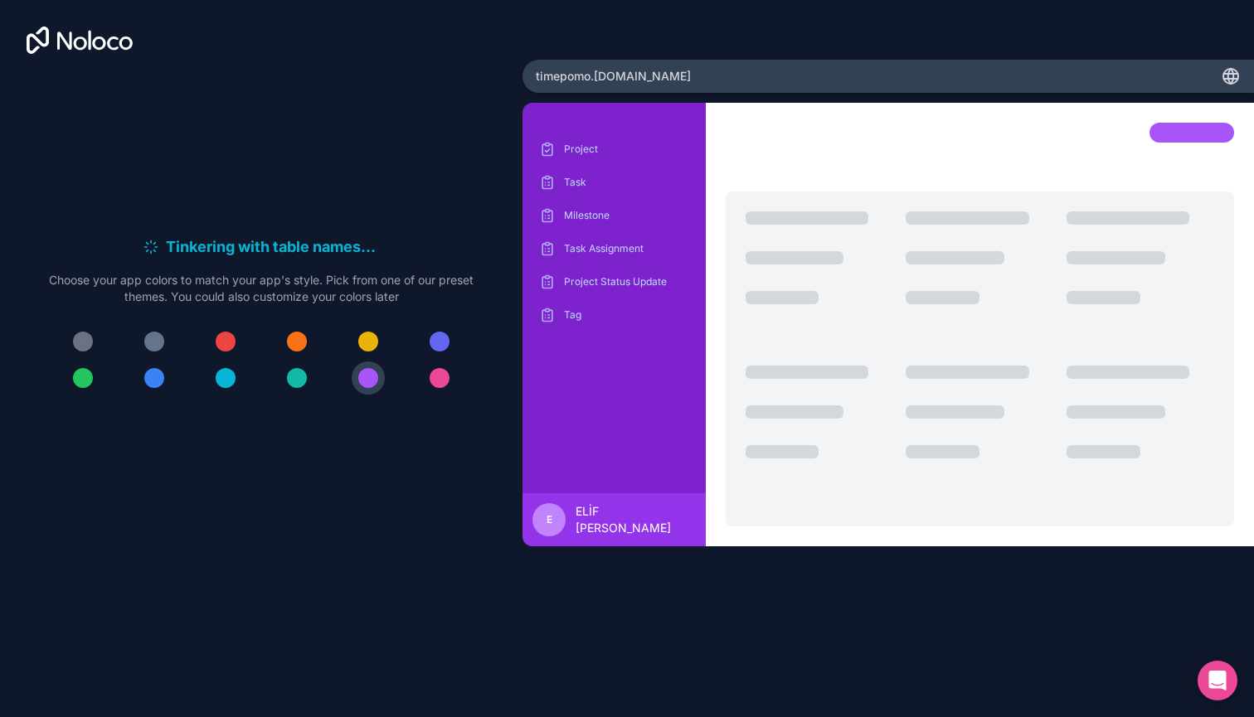
click at [289, 375] on div at bounding box center [297, 378] width 20 height 20
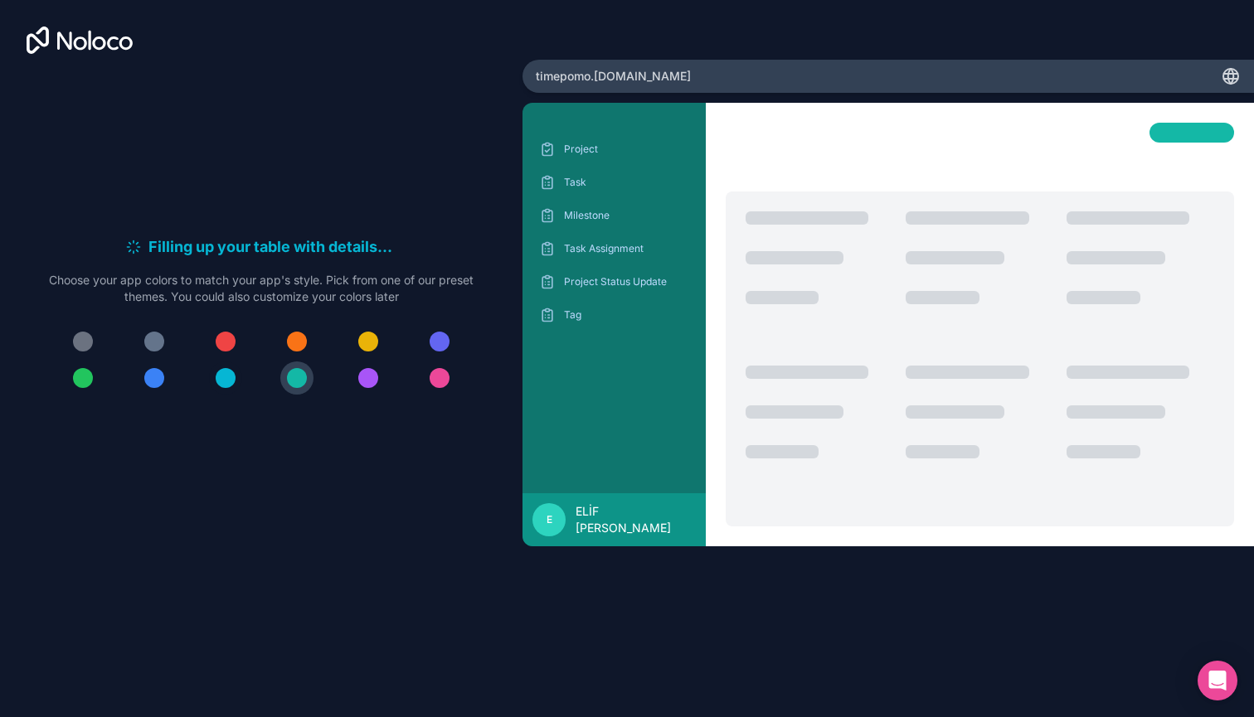
click at [225, 377] on div at bounding box center [226, 378] width 20 height 20
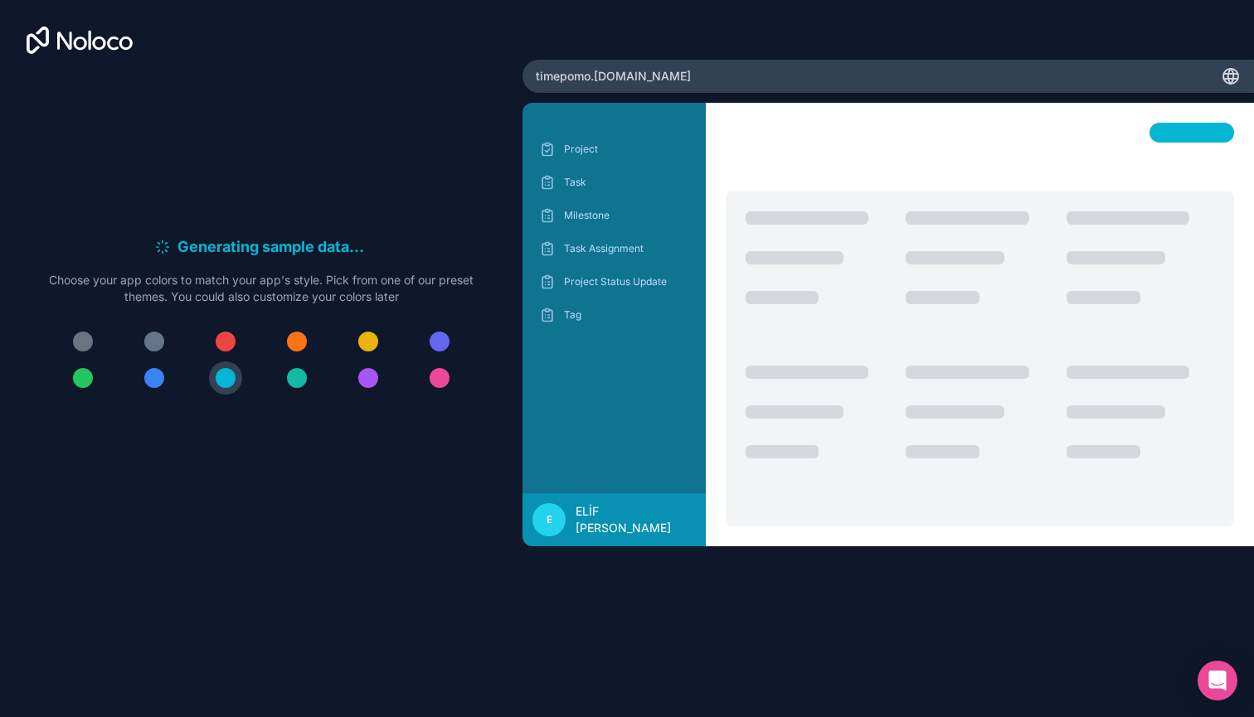
click at [92, 376] on div at bounding box center [83, 378] width 20 height 20
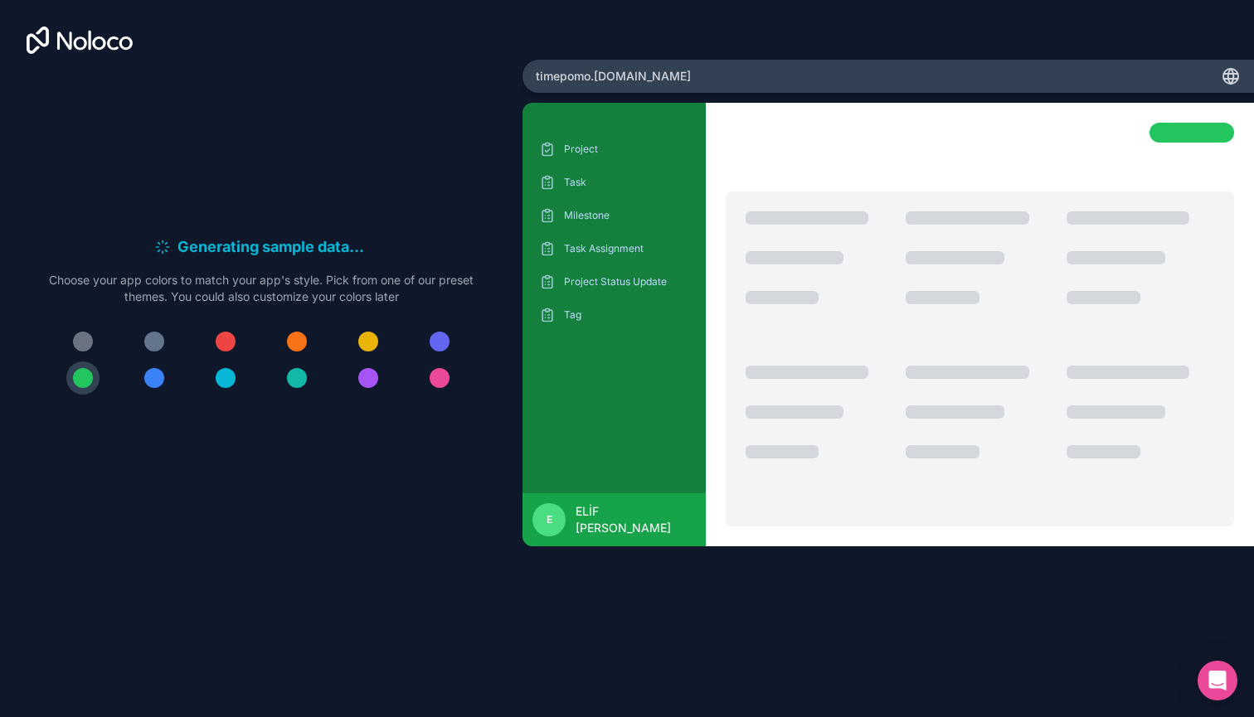
click at [367, 340] on div at bounding box center [368, 342] width 20 height 20
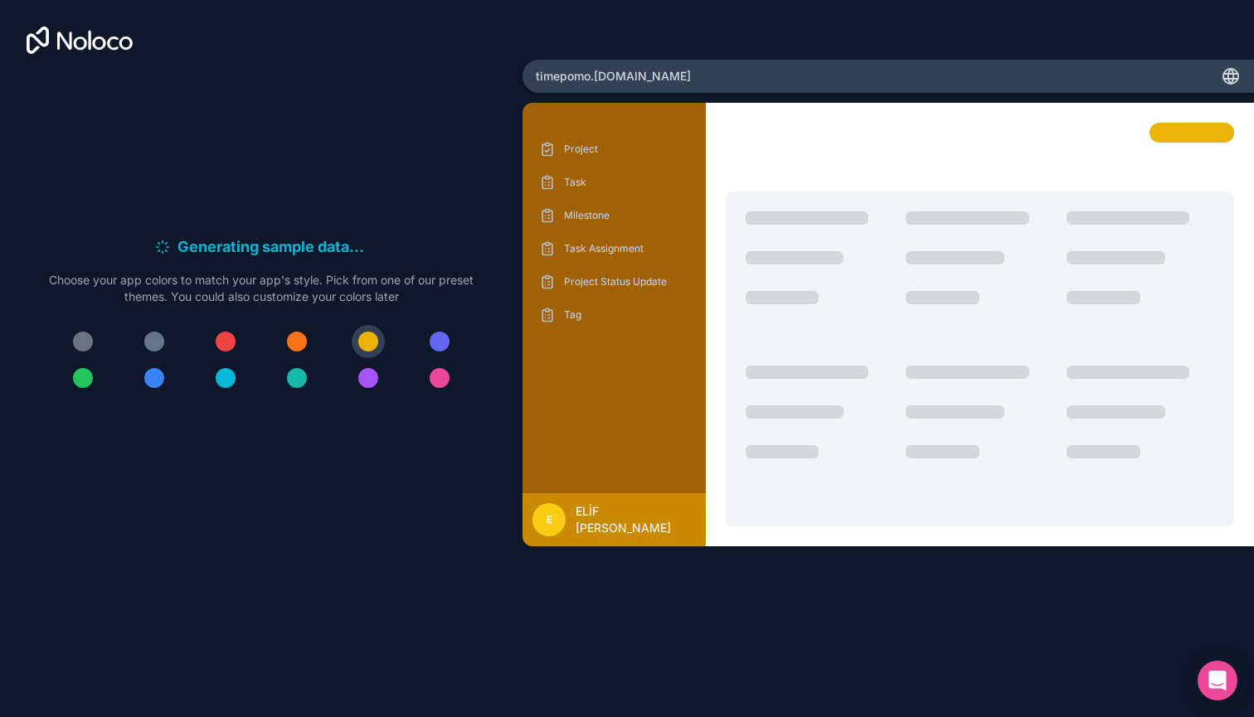
click at [294, 351] on div at bounding box center [297, 342] width 20 height 20
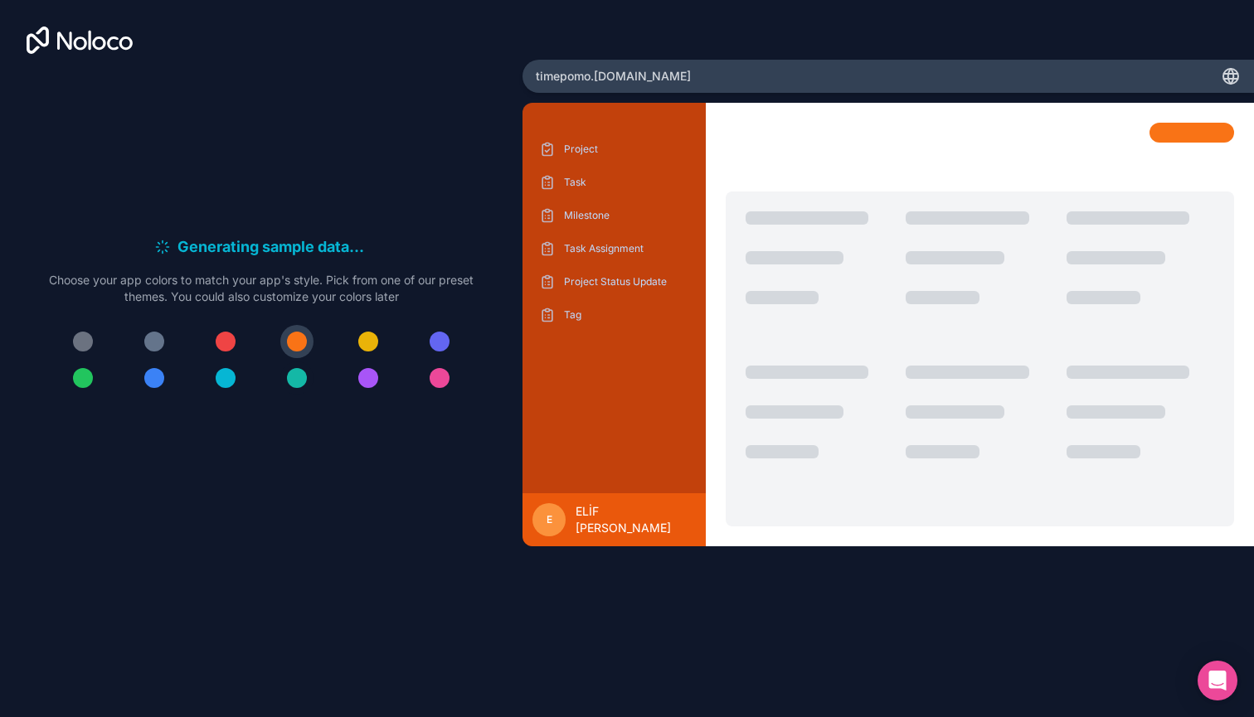
click at [286, 381] on button at bounding box center [296, 378] width 33 height 33
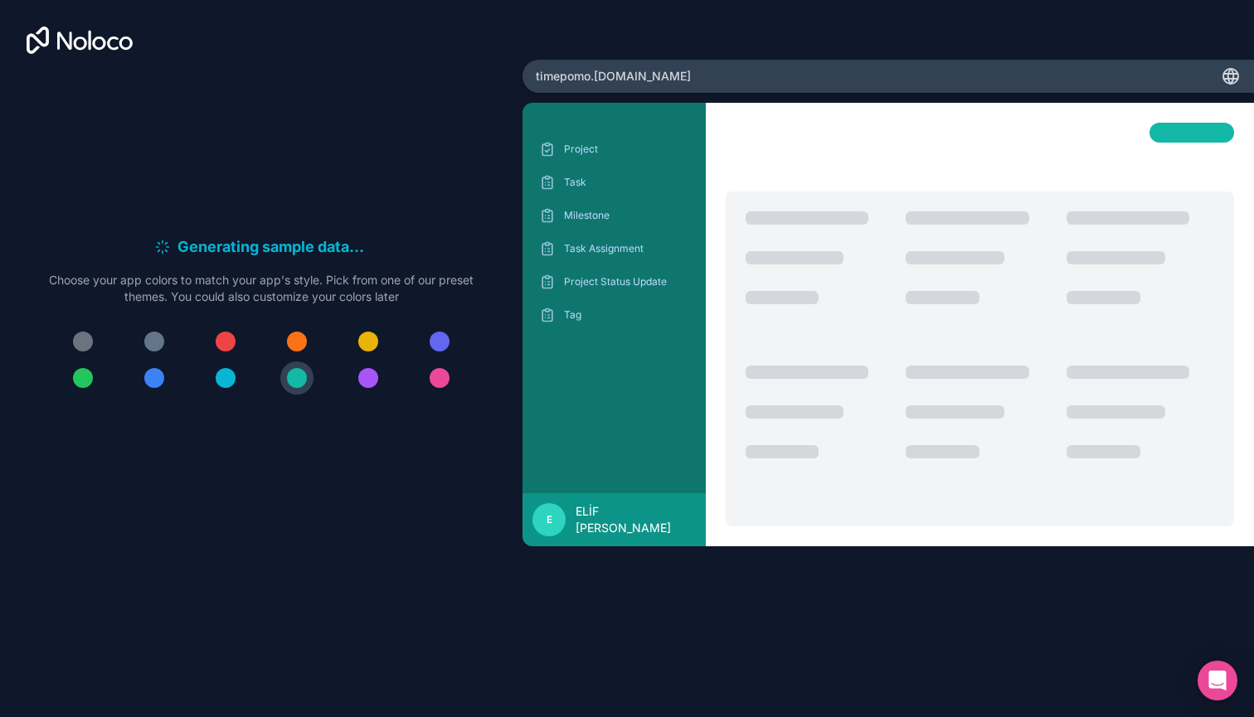
click at [217, 383] on div at bounding box center [226, 378] width 20 height 20
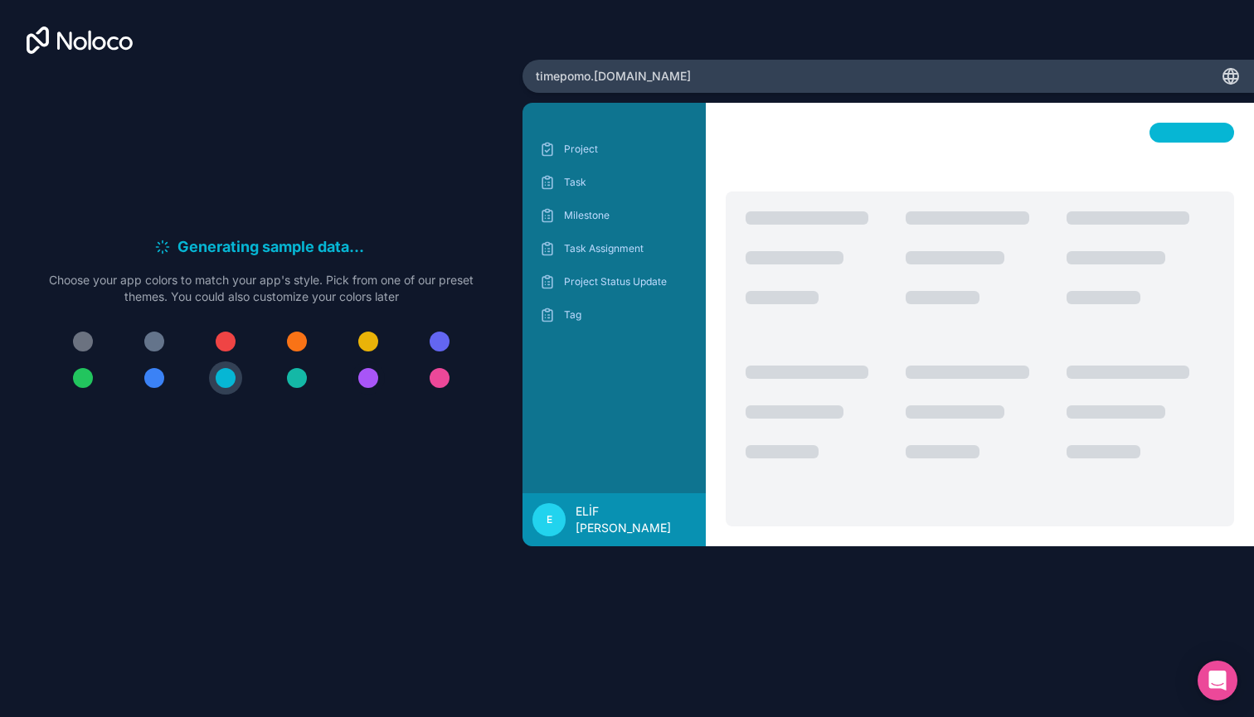
click at [369, 383] on div at bounding box center [368, 378] width 20 height 20
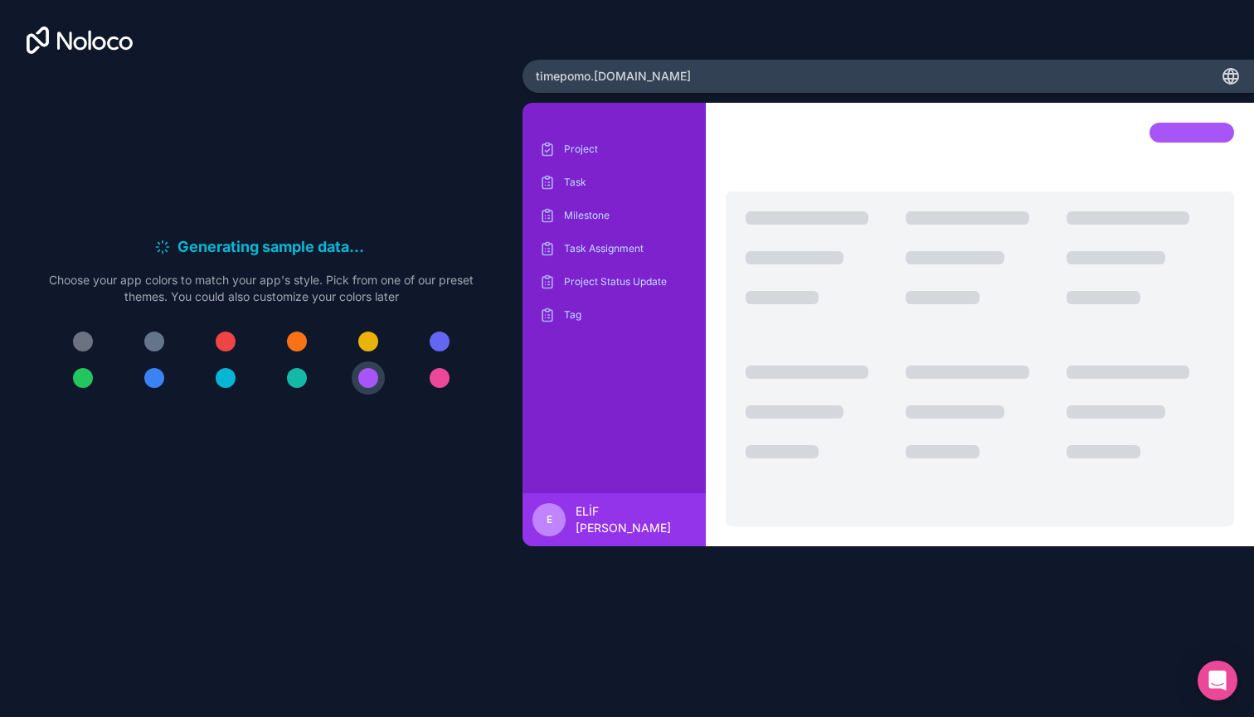
click at [429, 349] on button at bounding box center [439, 341] width 33 height 33
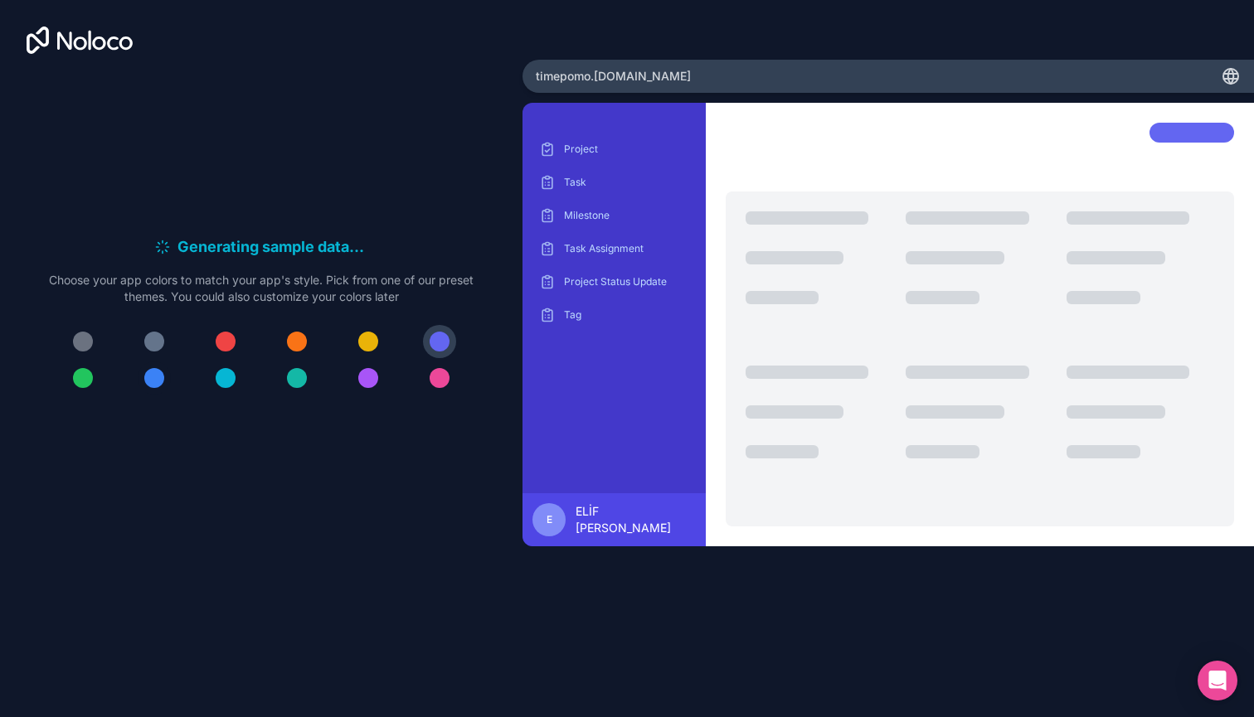
click at [158, 374] on div at bounding box center [154, 378] width 20 height 20
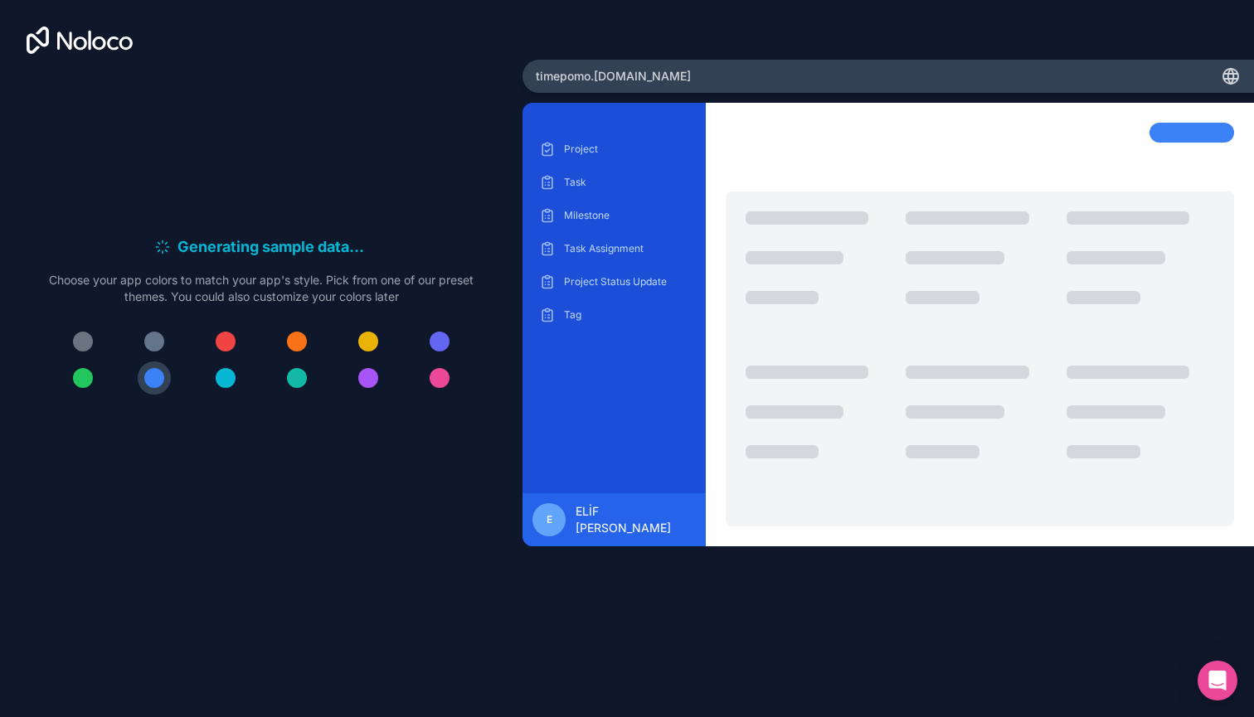
click at [221, 375] on div at bounding box center [226, 378] width 20 height 20
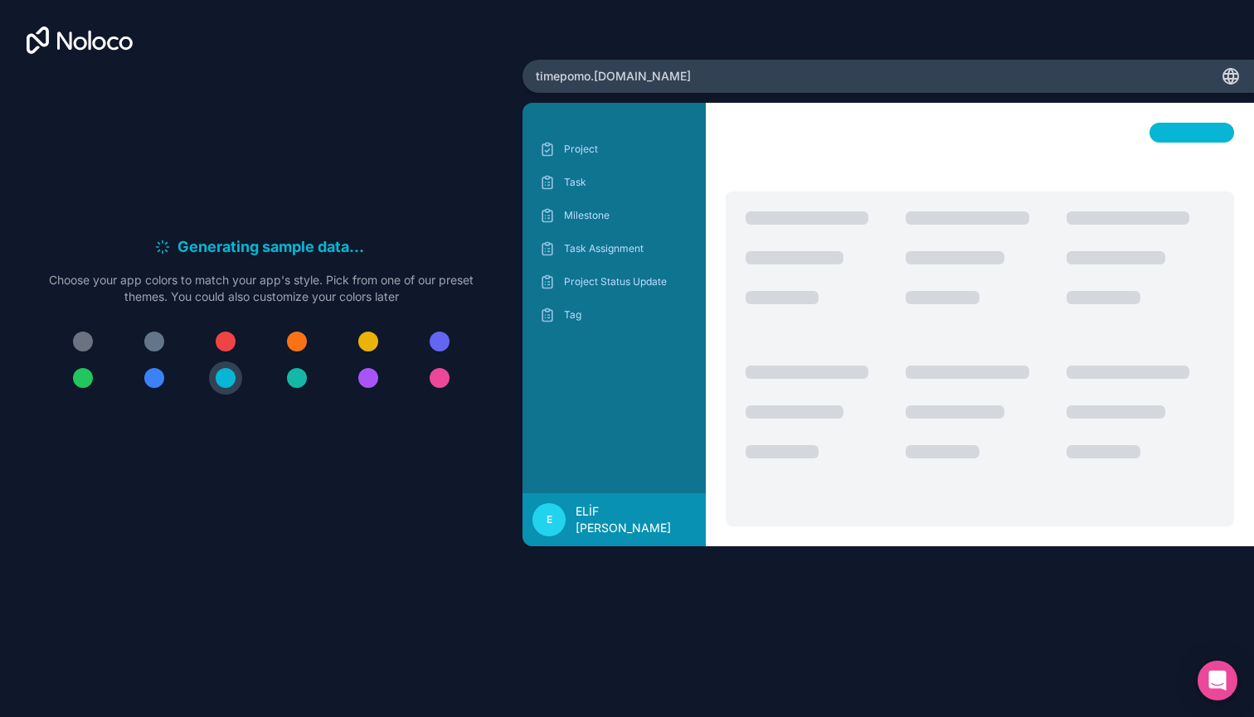
click at [298, 377] on div at bounding box center [297, 378] width 20 height 20
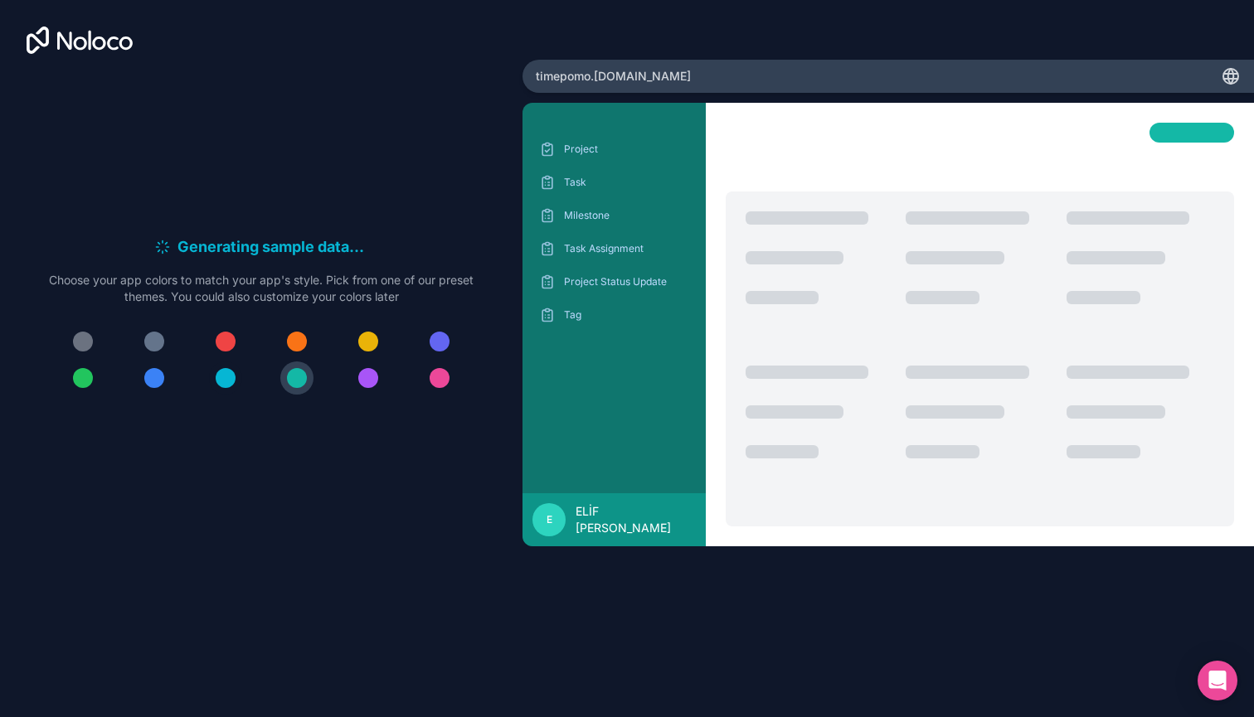
click at [225, 380] on div at bounding box center [226, 378] width 20 height 20
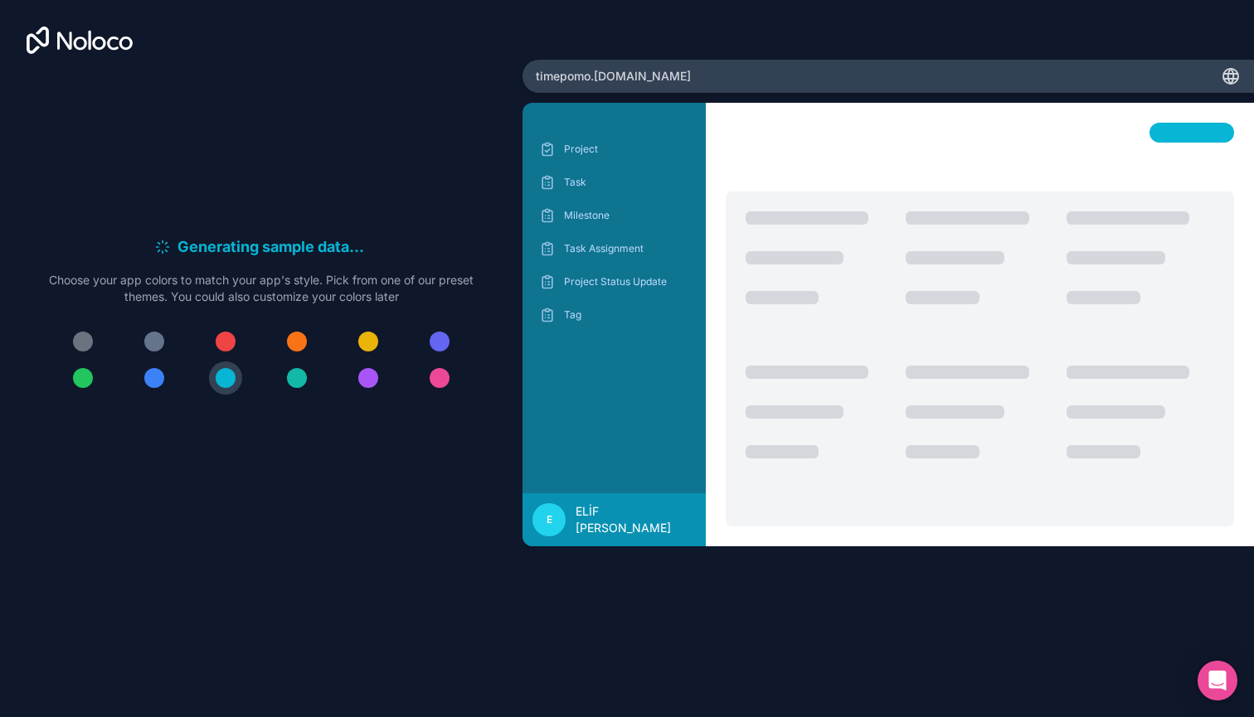
click at [1187, 131] on div at bounding box center [1191, 133] width 85 height 20
click at [580, 227] on div "Milestone" at bounding box center [614, 215] width 157 height 27
click at [546, 517] on span "E" at bounding box center [549, 519] width 6 height 13
click at [590, 148] on p "Project" at bounding box center [626, 149] width 125 height 13
click at [634, 79] on span "timepomo .noloco.co" at bounding box center [613, 76] width 155 height 17
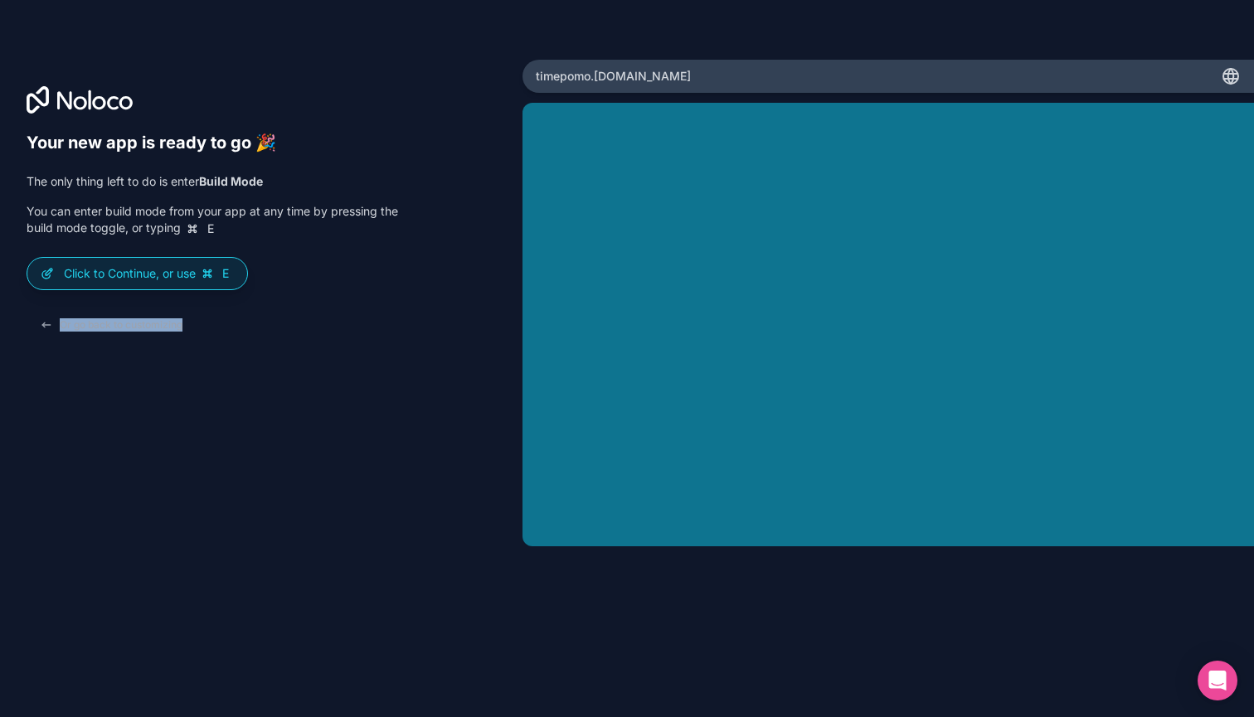
drag, startPoint x: 172, startPoint y: 270, endPoint x: 481, endPoint y: 384, distance: 329.5
click at [481, 384] on div "Your new app is ready to go 🎉 The only thing left to do is enter Build Mode You…" at bounding box center [261, 382] width 469 height 498
click at [287, 239] on div "Your new app is ready to go 🎉 The only thing left to do is enter Build Mode You…" at bounding box center [212, 236] width 371 height 207
click at [219, 275] on span "E" at bounding box center [216, 273] width 35 height 17
